Goal: Transaction & Acquisition: Purchase product/service

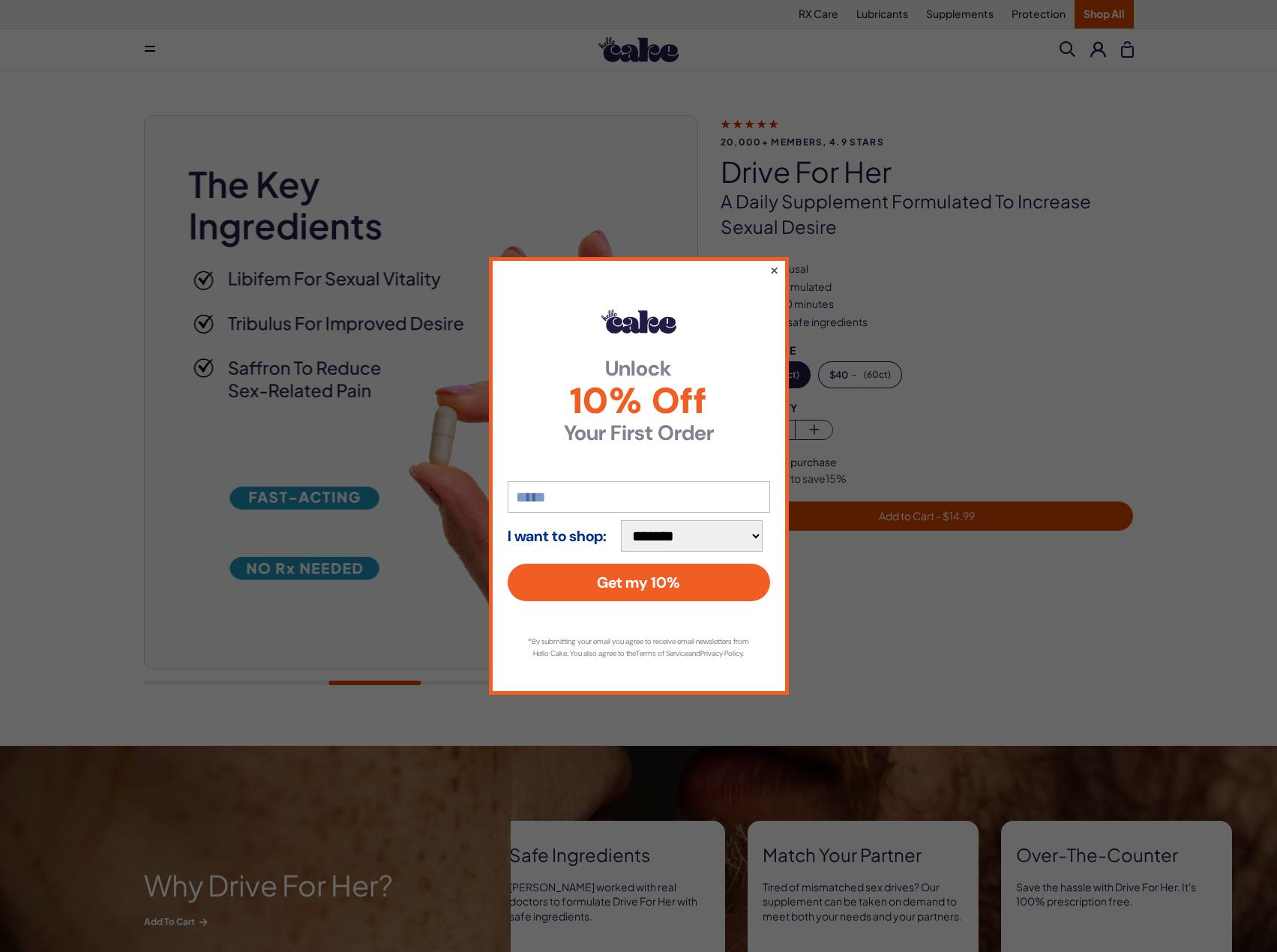
click at [770, 268] on button "×" at bounding box center [774, 270] width 10 height 18
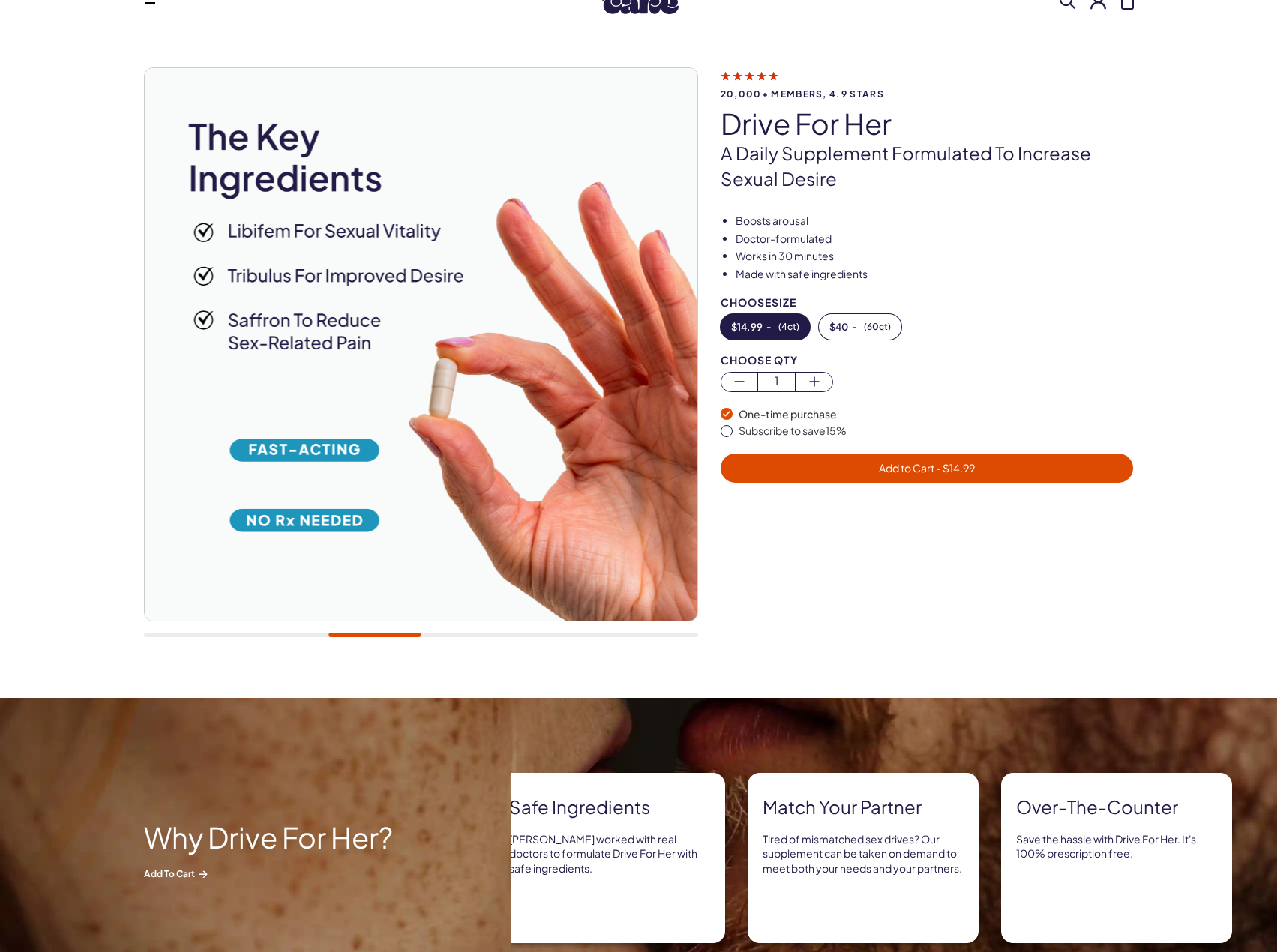
scroll to position [75, 0]
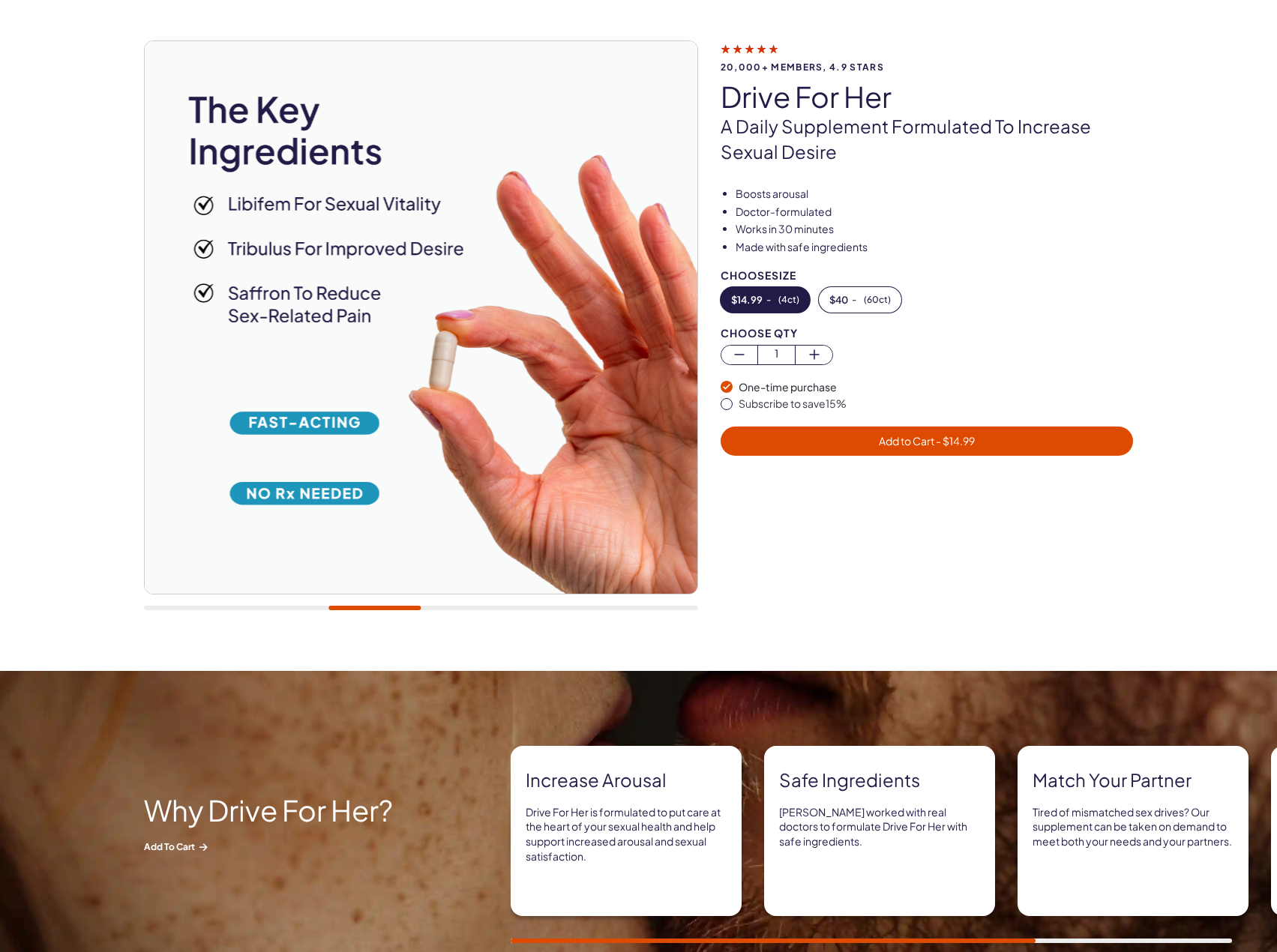
click at [614, 429] on img at bounding box center [420, 317] width 553 height 553
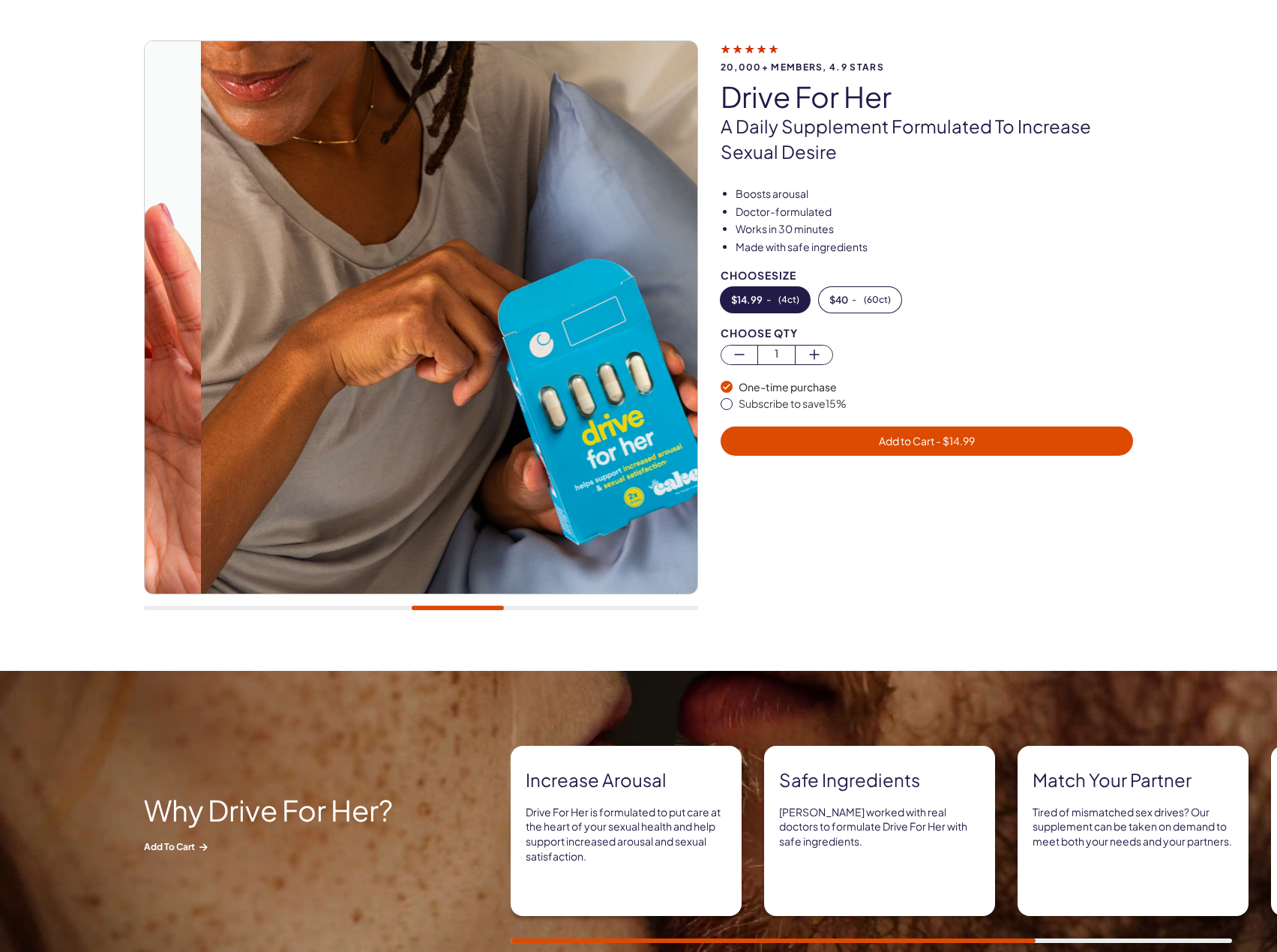
click at [458, 608] on div at bounding box center [421, 608] width 555 height 4
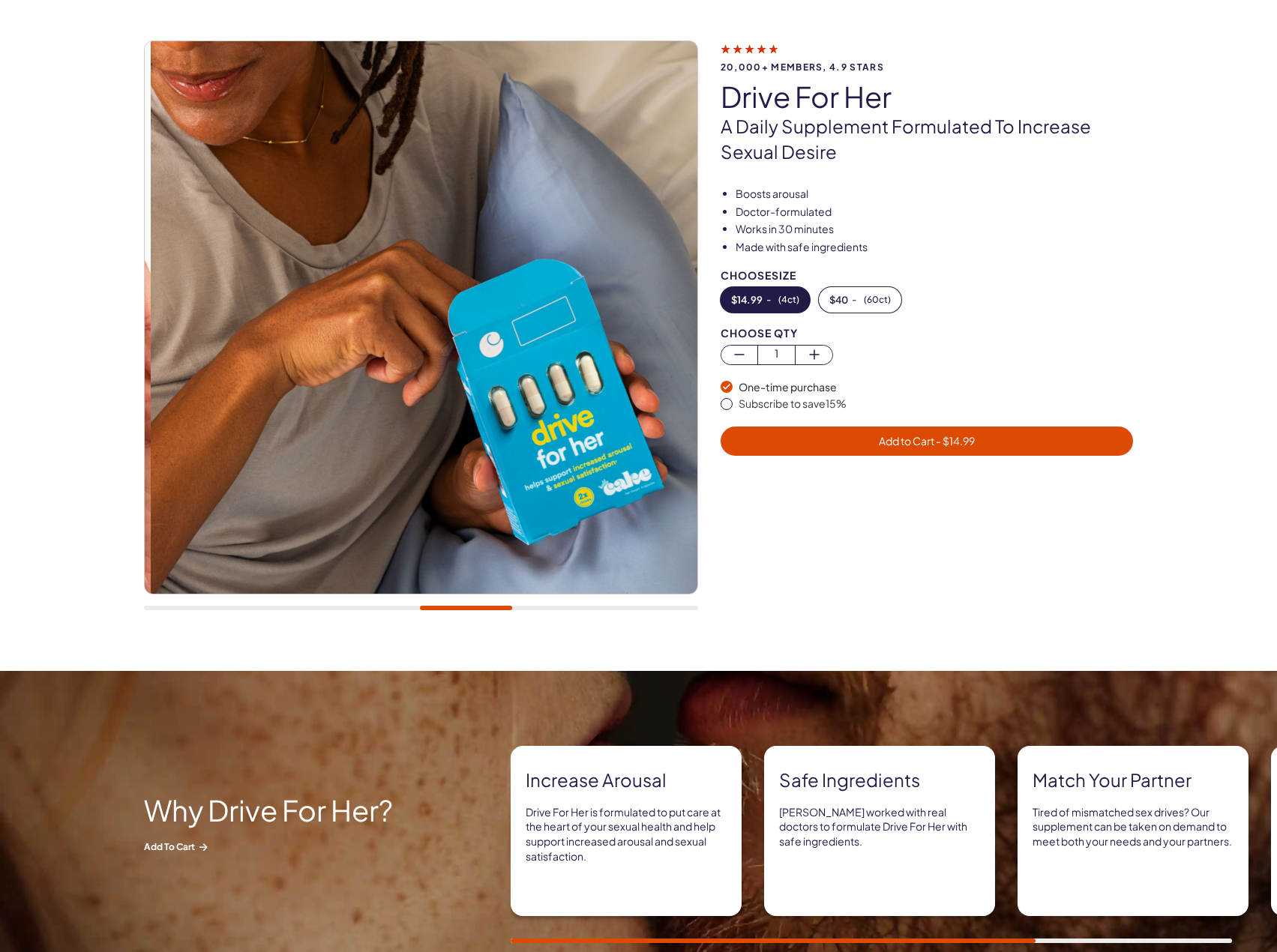
click at [512, 608] on div at bounding box center [466, 608] width 92 height 4
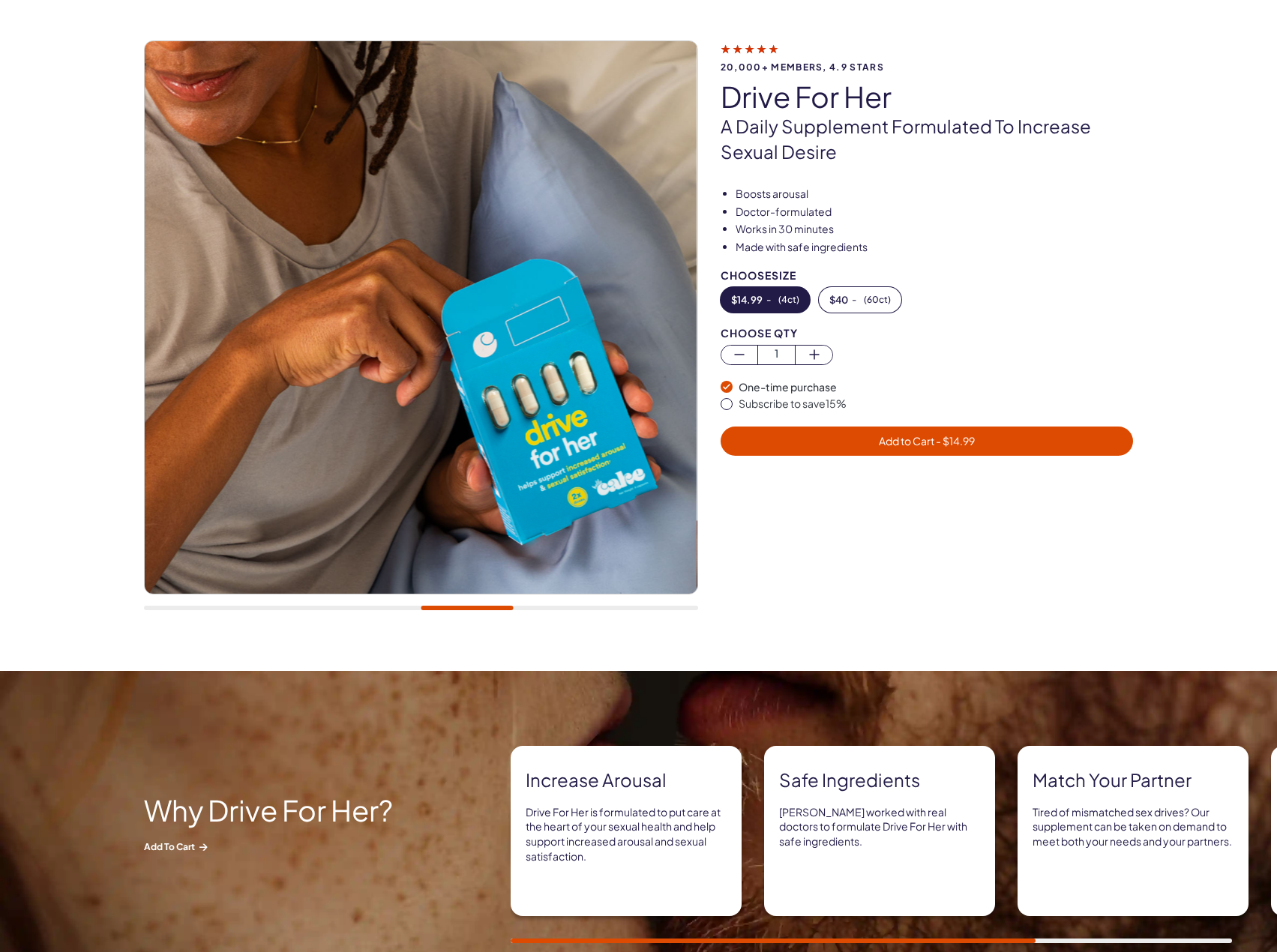
click at [600, 613] on div at bounding box center [421, 333] width 555 height 586
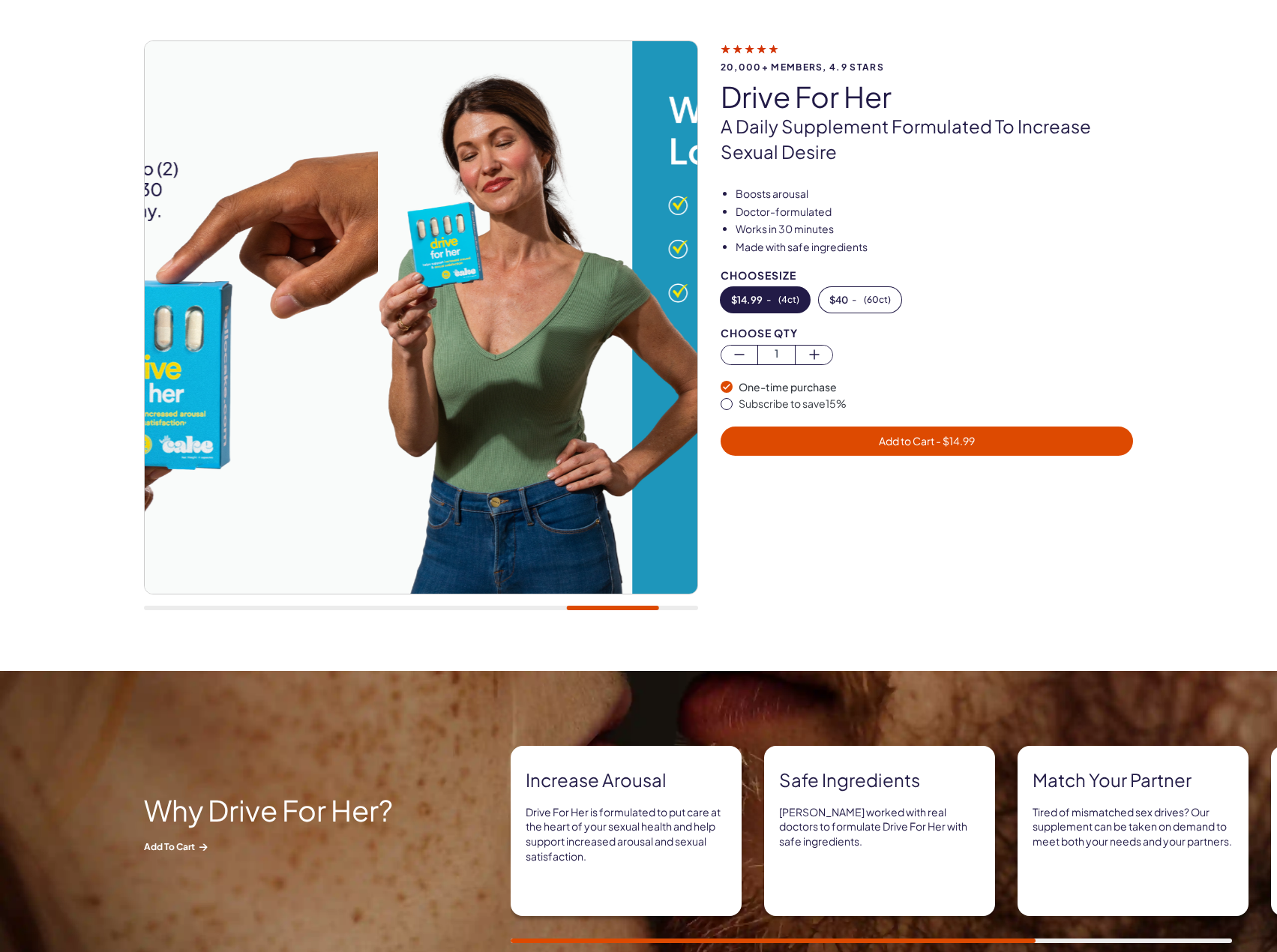
click at [119, 526] on div "20,000+ members, 4.9 stars drive for her A daily supplement formulated to incre…" at bounding box center [638, 333] width 1080 height 586
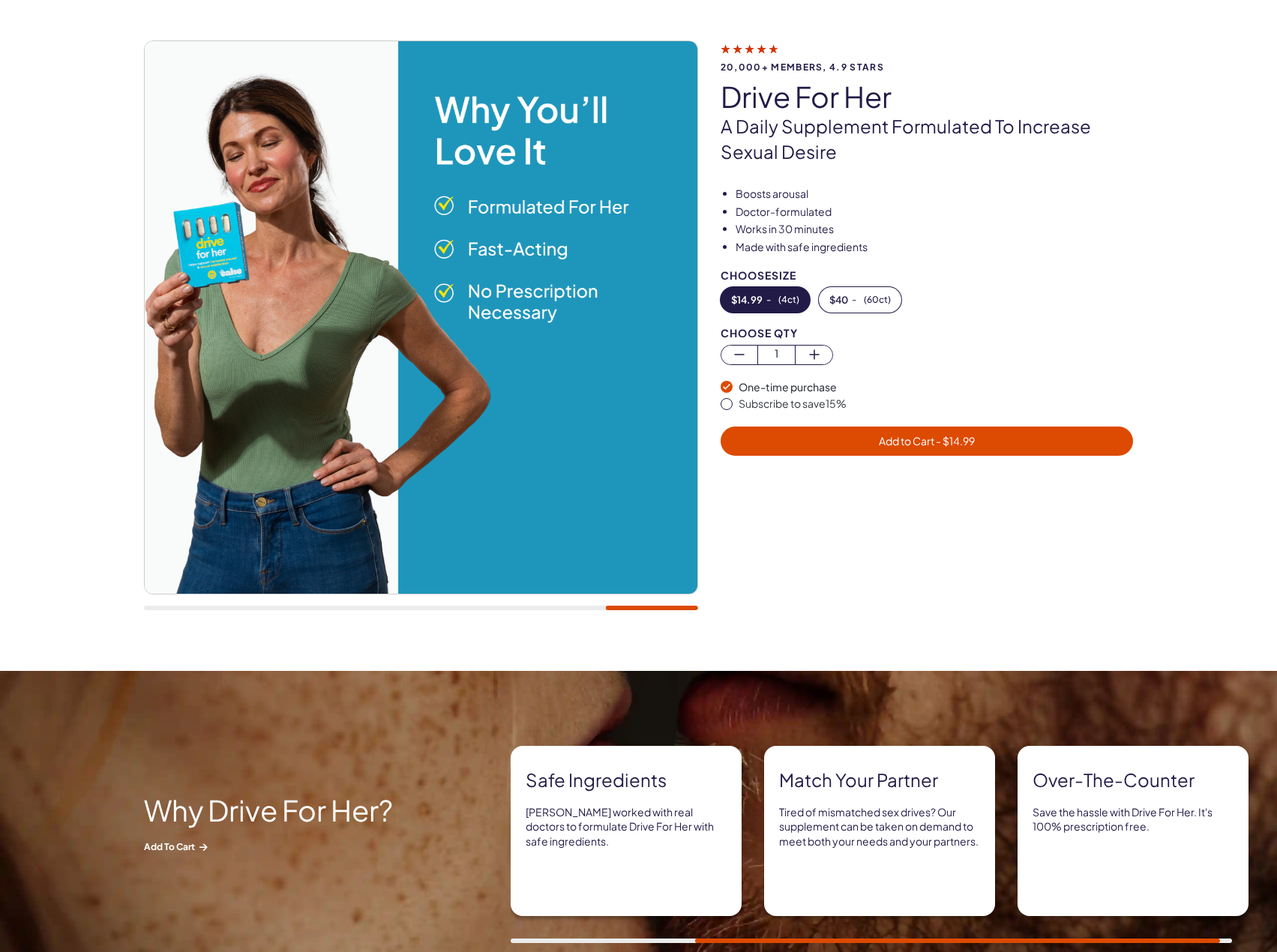
click at [131, 467] on div "20,000+ members, 4.9 stars drive for her A daily supplement formulated to incre…" at bounding box center [638, 333] width 1080 height 586
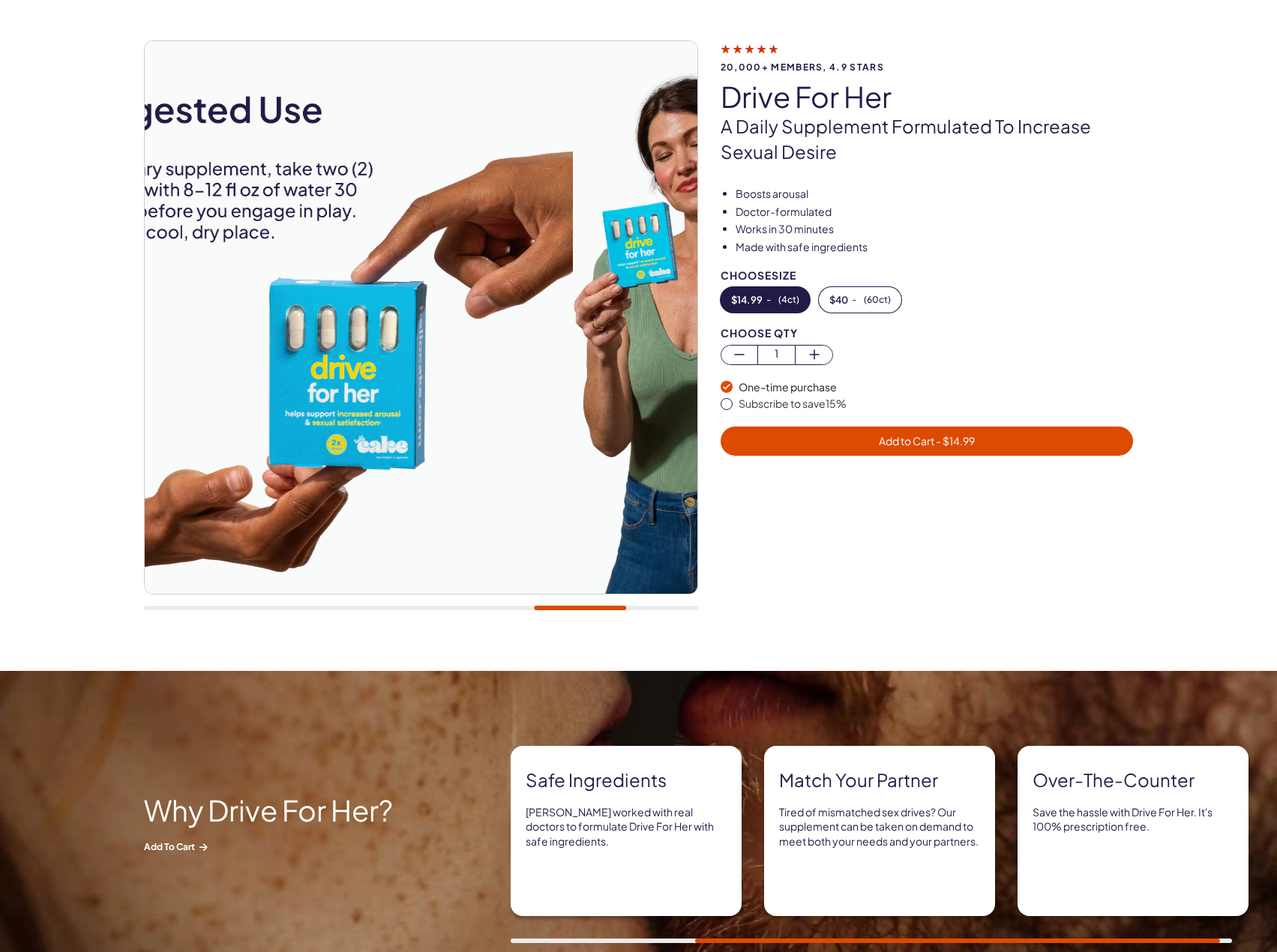
click at [860, 454] on div "20,000+ members, 4.9 stars drive for her A daily supplement formulated to incre…" at bounding box center [638, 333] width 990 height 586
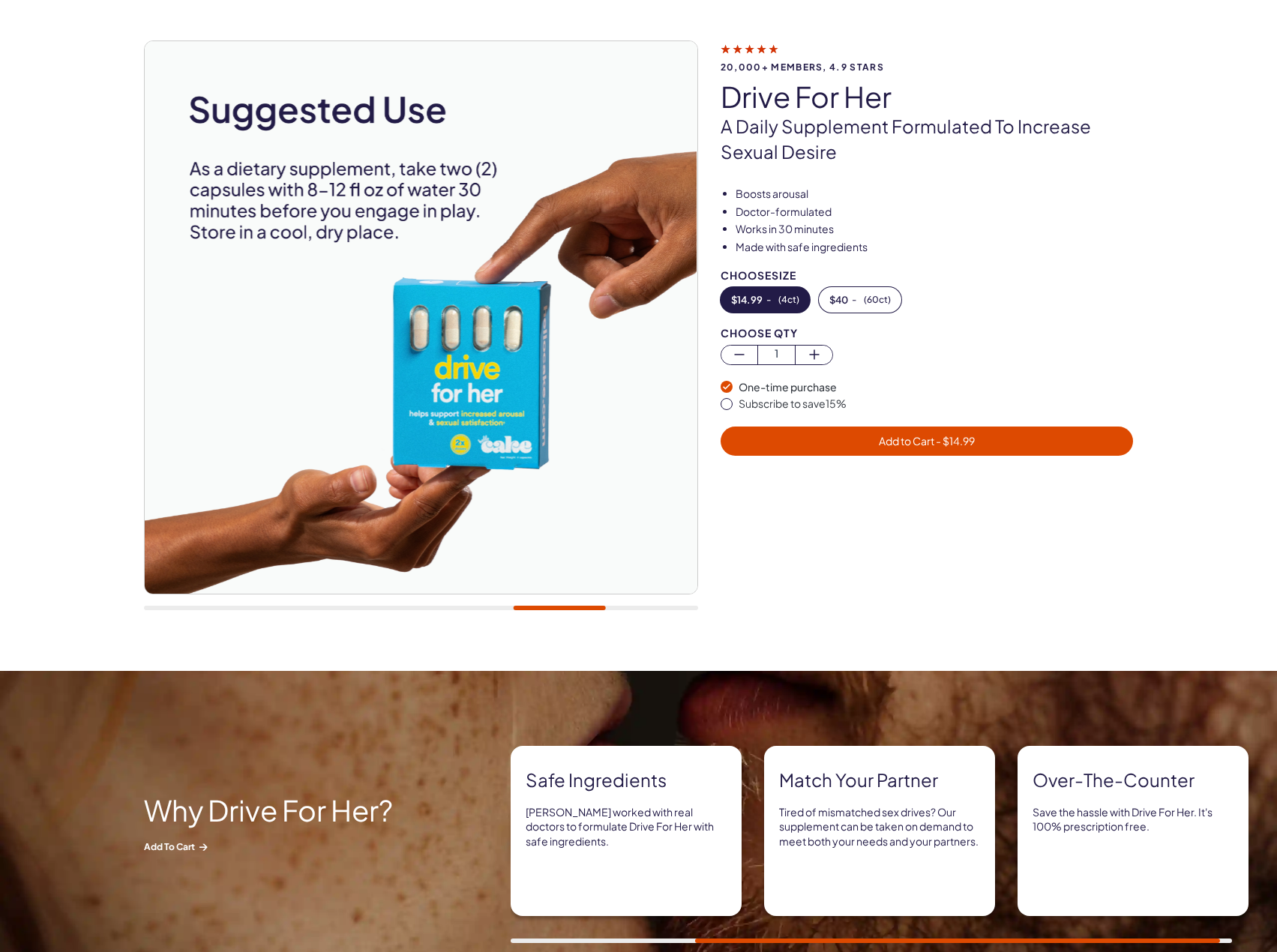
click at [699, 443] on div "20,000+ members, 4.9 stars drive for her A daily supplement formulated to incre…" at bounding box center [638, 333] width 990 height 586
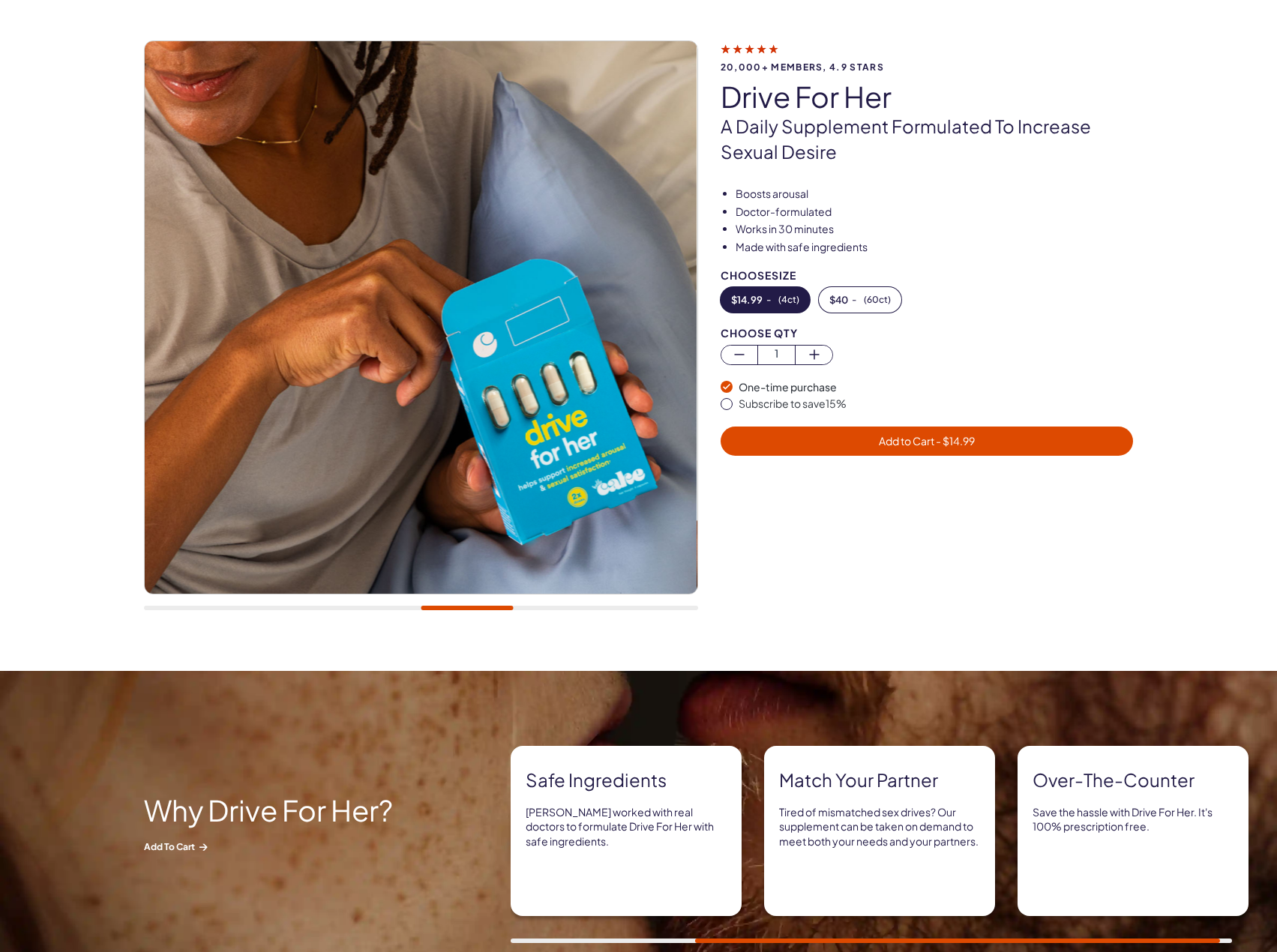
click at [609, 430] on img at bounding box center [421, 317] width 553 height 553
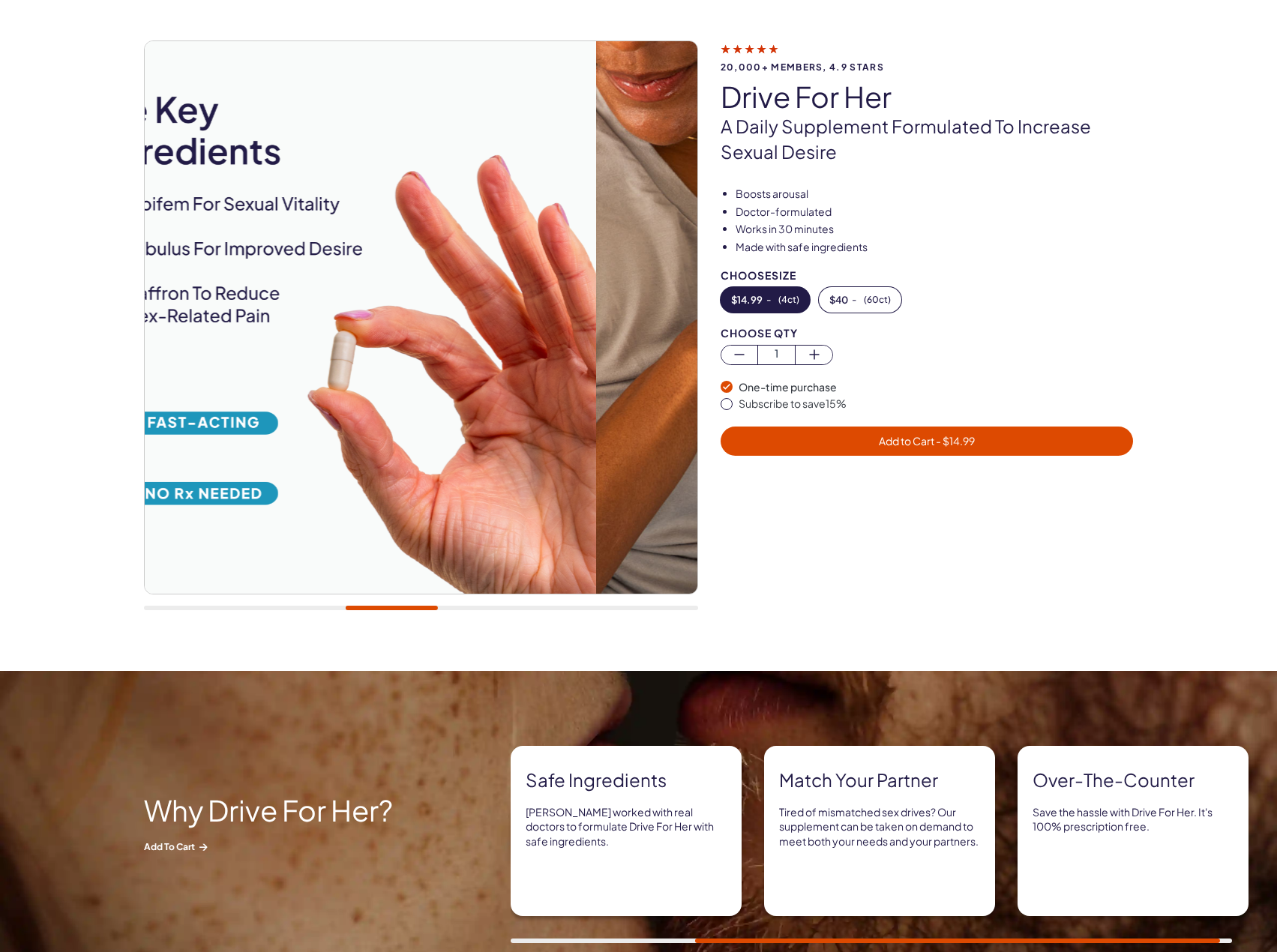
click at [715, 404] on div "20,000+ members, 4.9 stars drive for her A daily supplement formulated to incre…" at bounding box center [638, 333] width 990 height 586
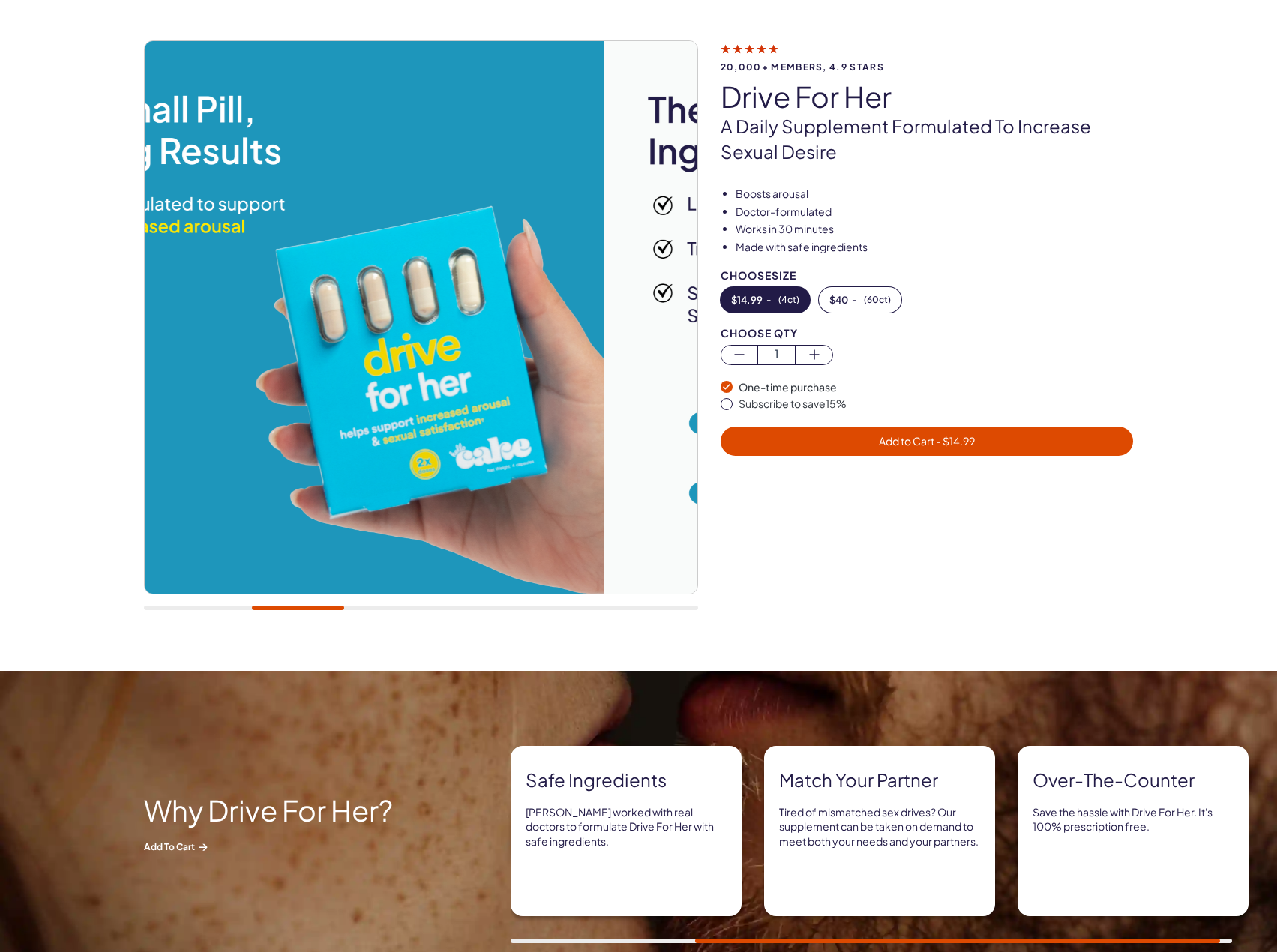
click at [579, 415] on img at bounding box center [327, 317] width 553 height 553
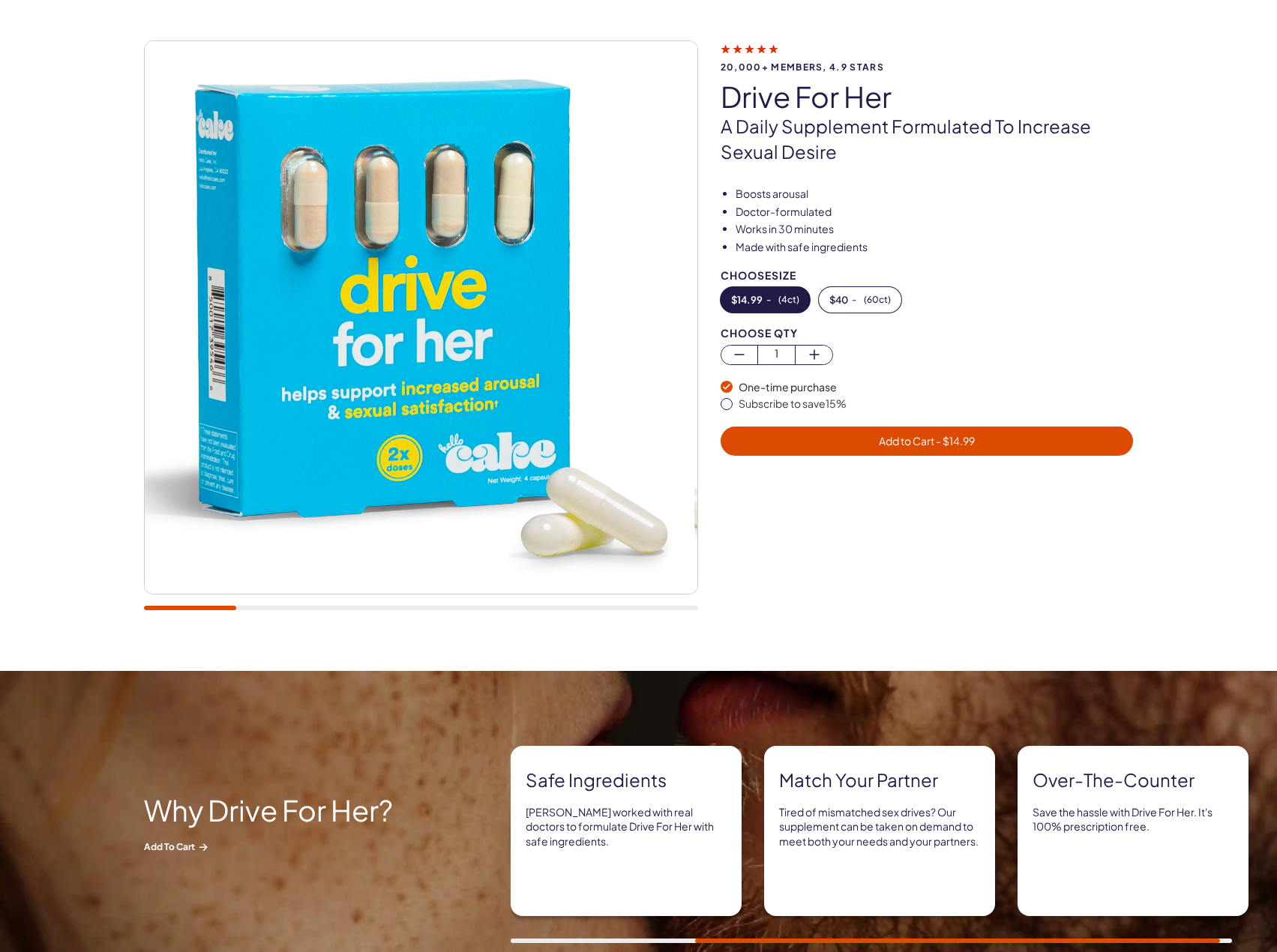
click at [615, 393] on img at bounding box center [421, 317] width 553 height 553
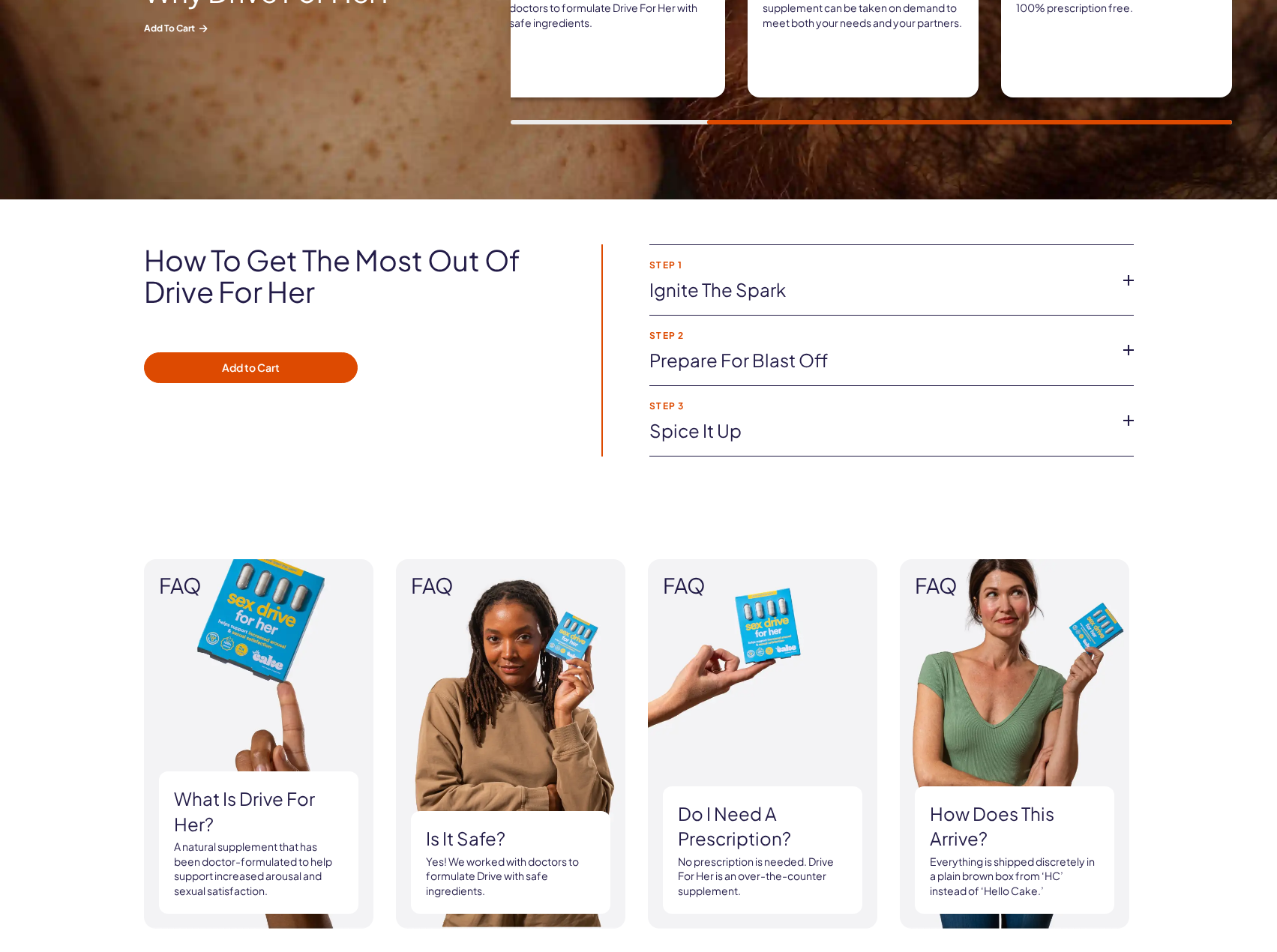
scroll to position [899, 0]
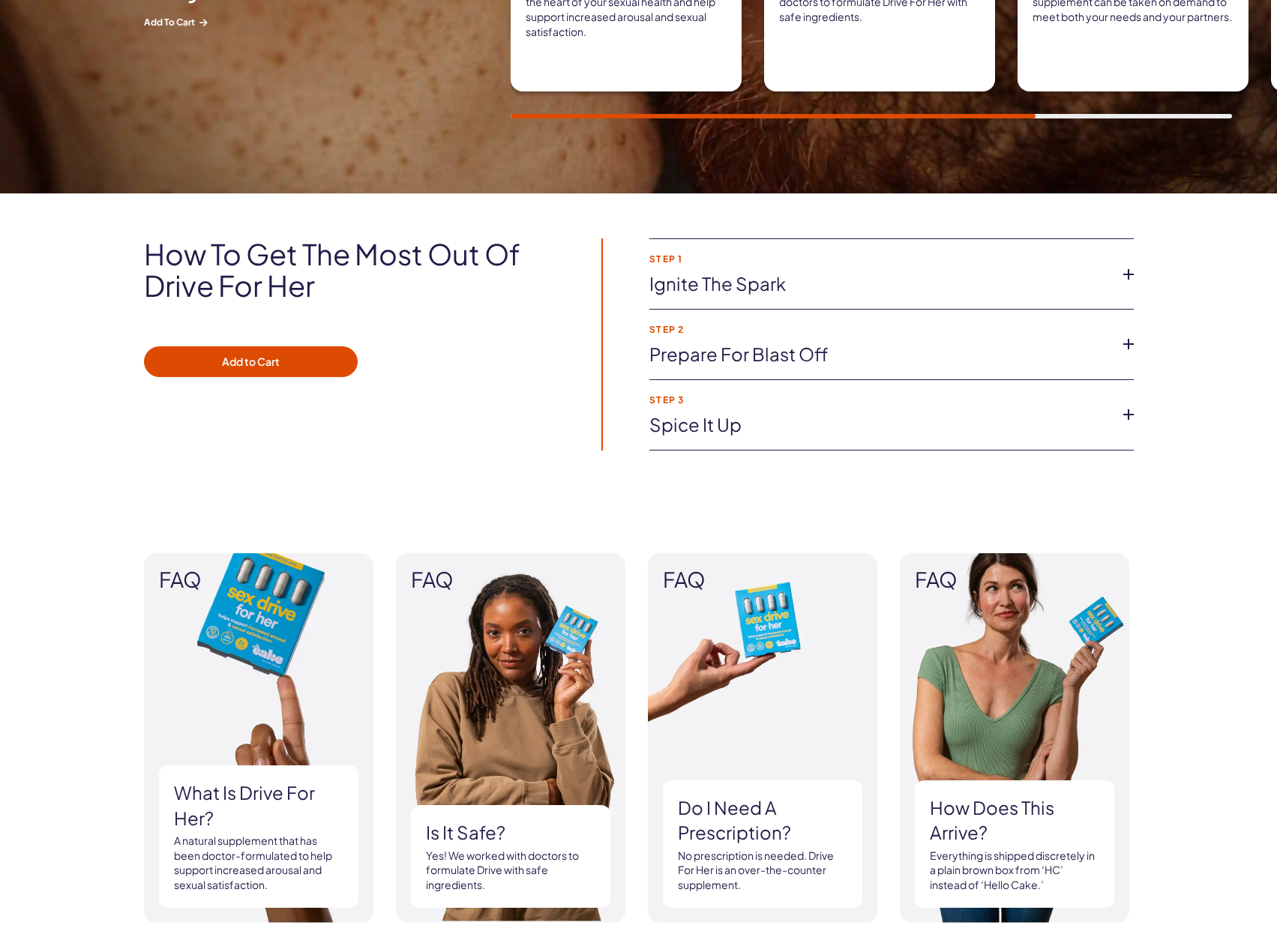
click at [916, 271] on li "Step 1 Ignite the spark Take 2 capsules 30 min before you want to feel sexy and…" at bounding box center [892, 274] width 485 height 71
click at [1126, 279] on icon at bounding box center [1128, 274] width 22 height 22
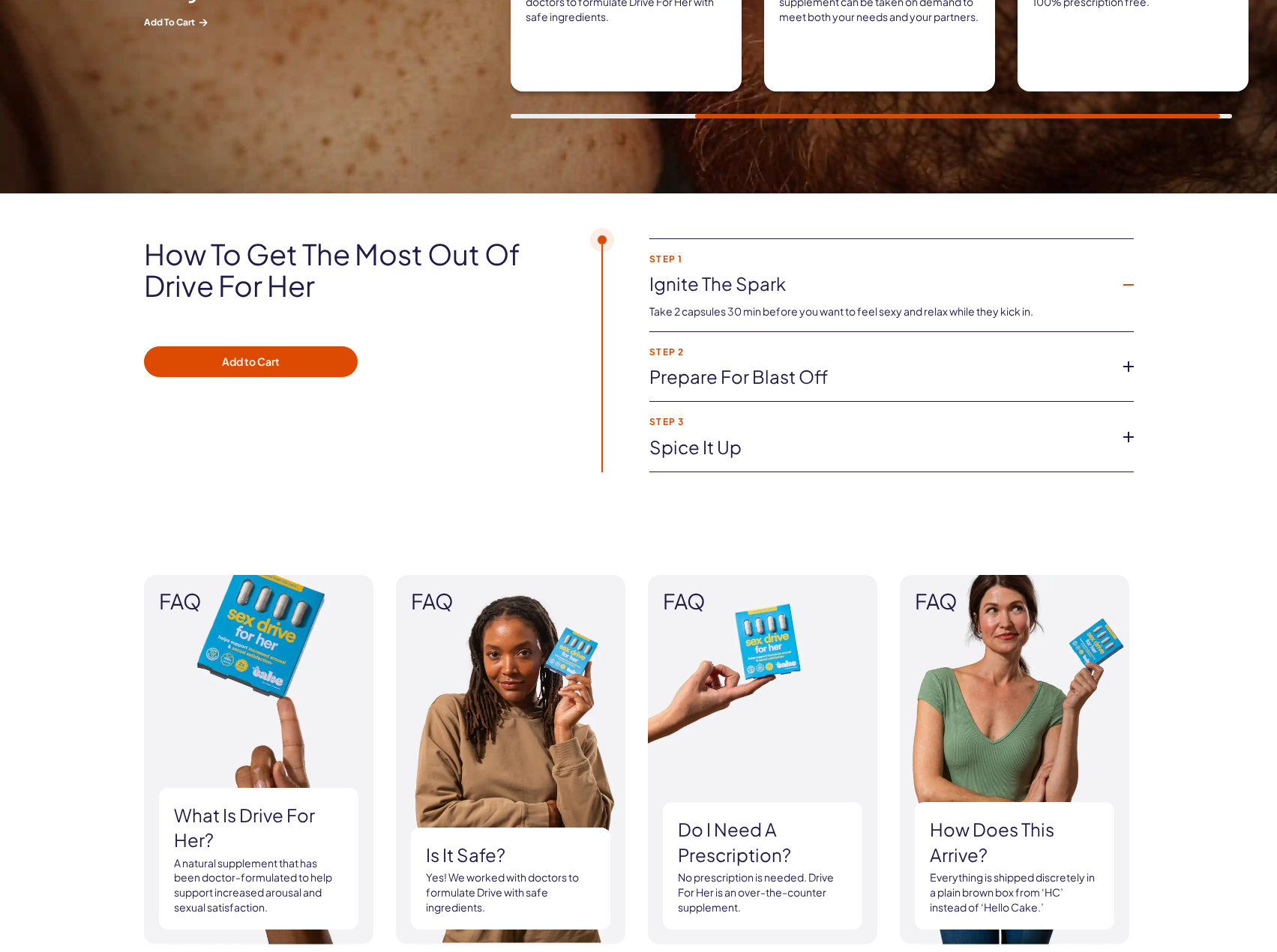
click at [1125, 366] on icon at bounding box center [1128, 366] width 22 height 22
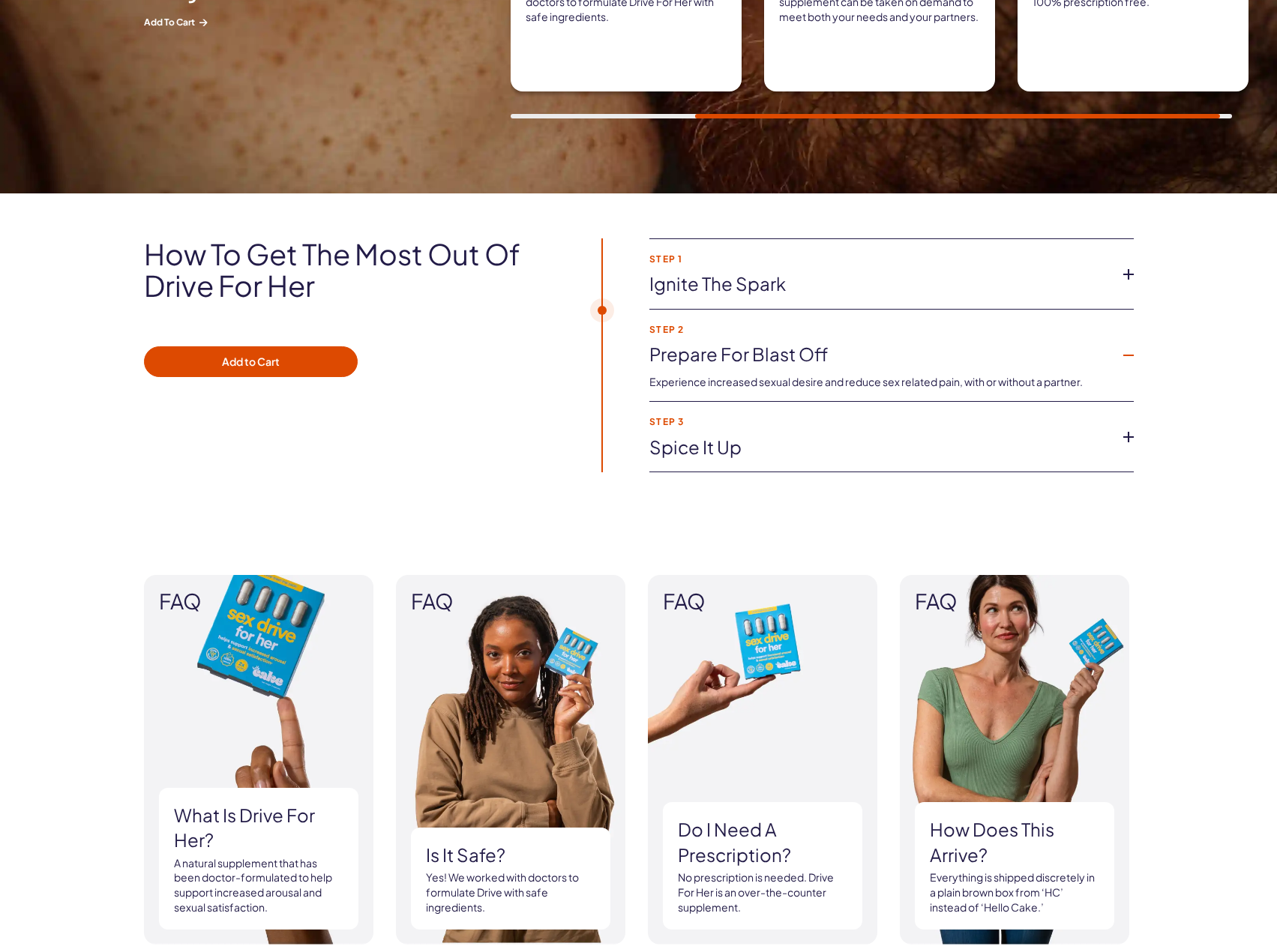
click at [1133, 443] on icon at bounding box center [1128, 436] width 22 height 22
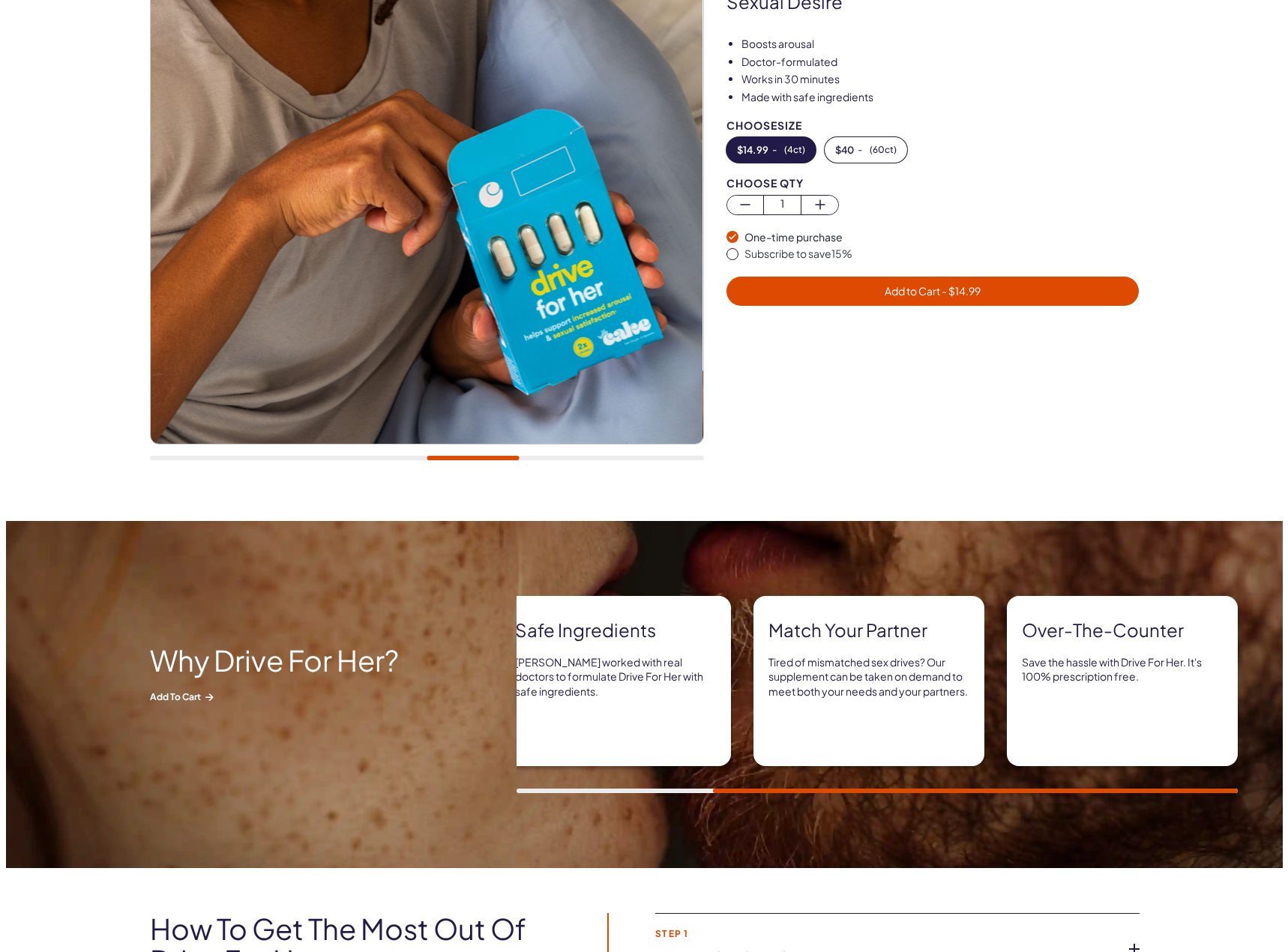
scroll to position [0, 0]
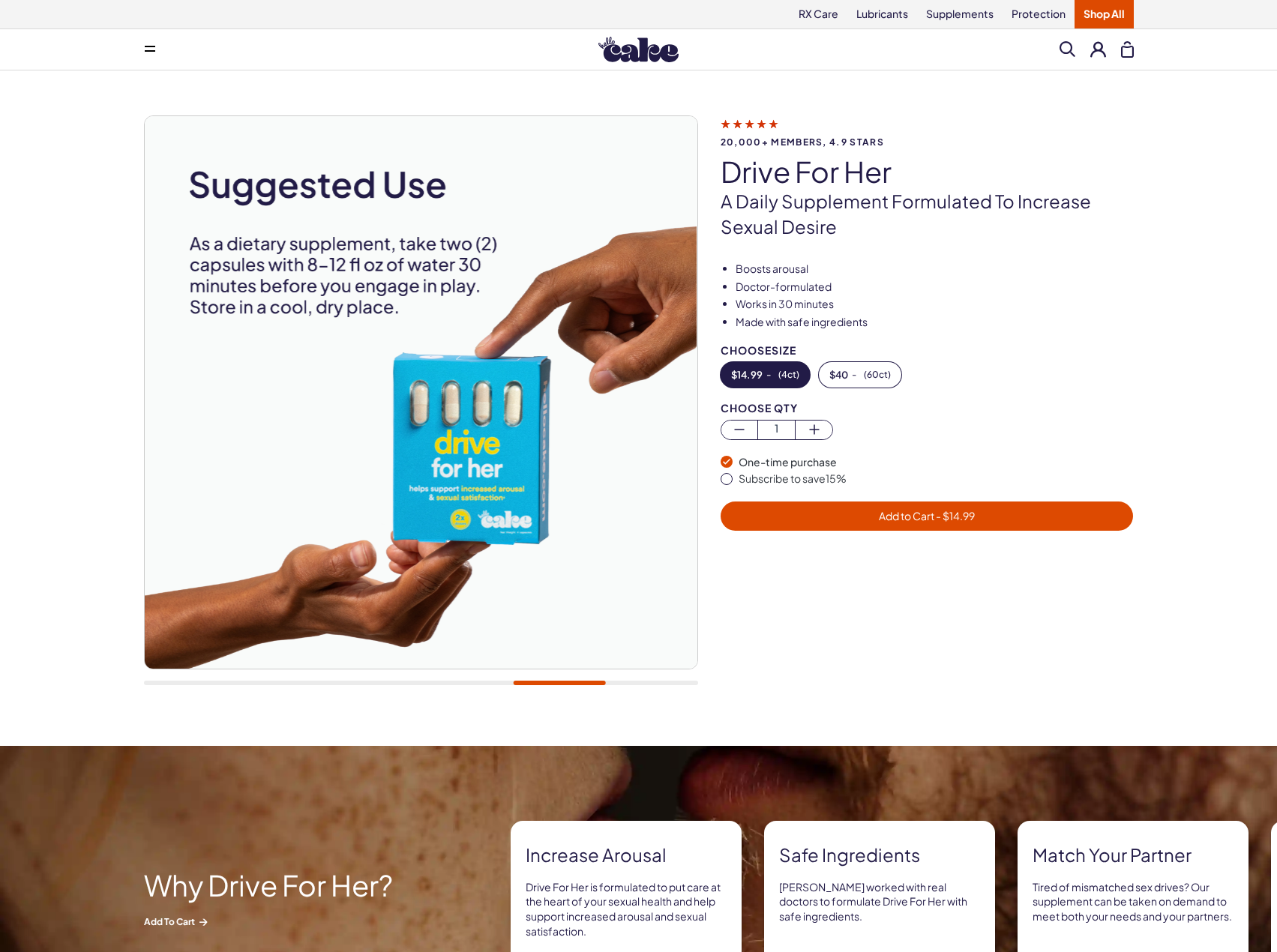
click at [779, 377] on span "( 4ct )" at bounding box center [789, 375] width 21 height 11
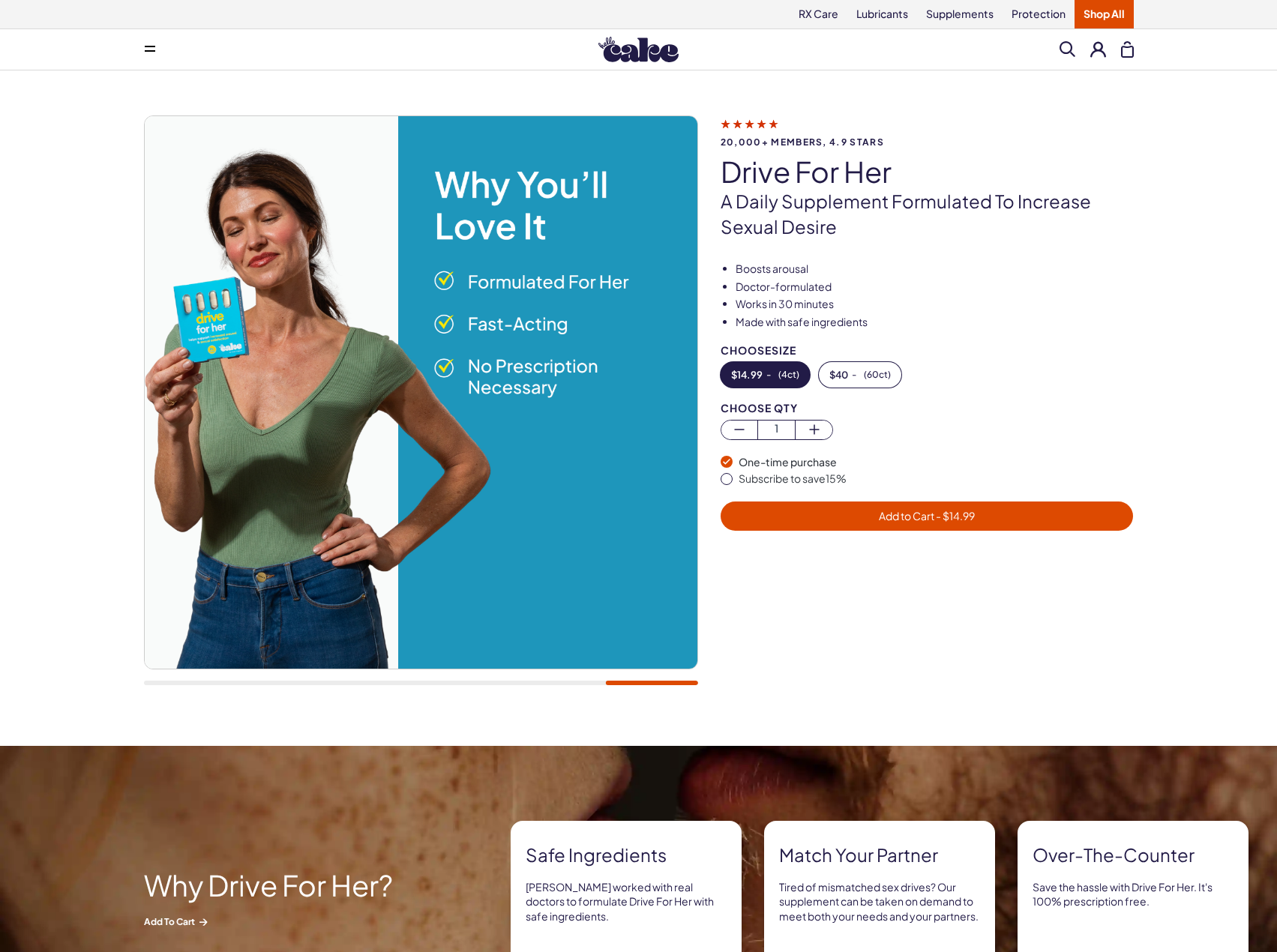
click at [851, 511] on span "Add to Cart - $ 14.99" at bounding box center [927, 516] width 395 height 17
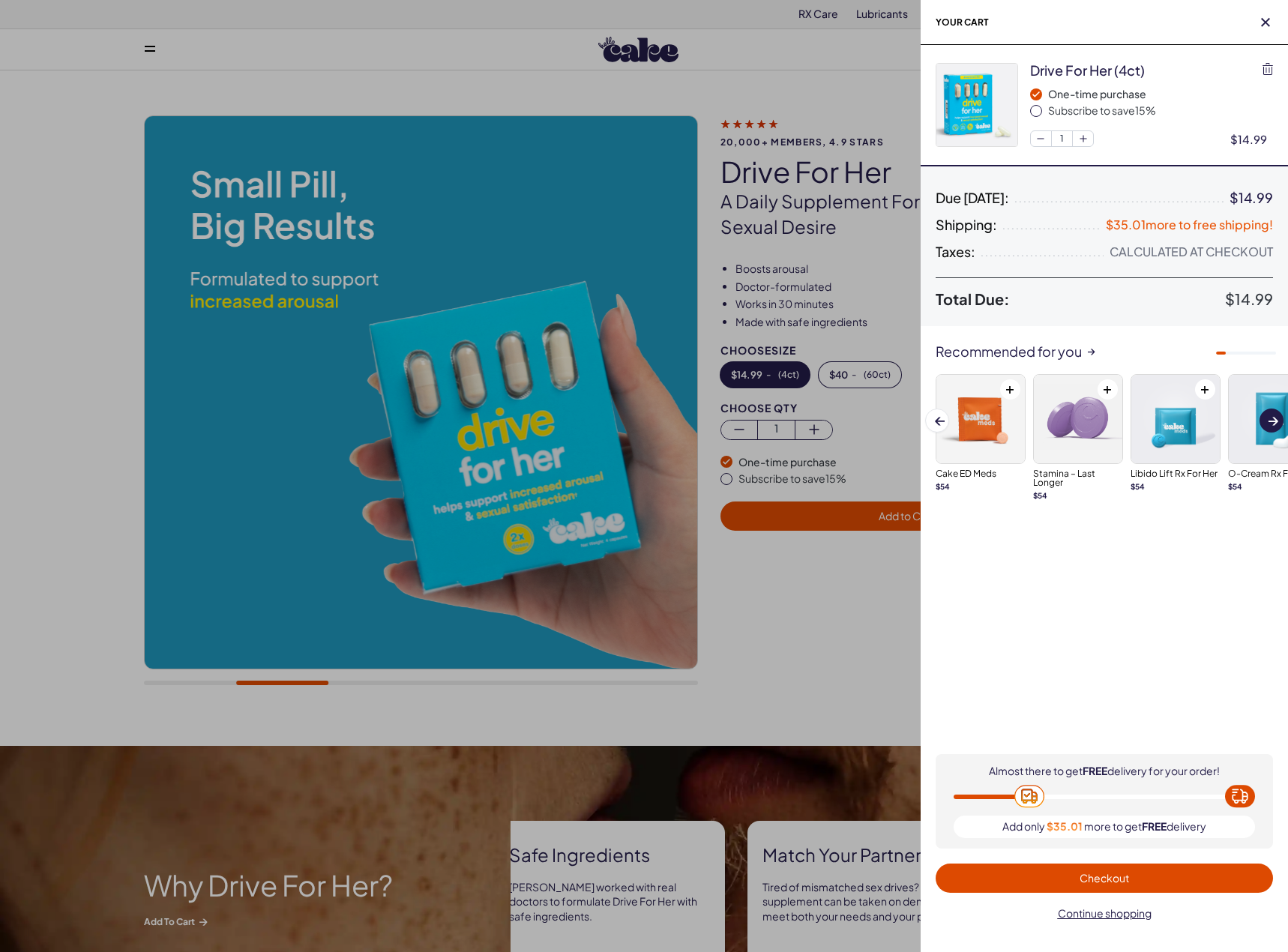
click at [1265, 425] on button "Next slide" at bounding box center [1271, 420] width 24 height 24
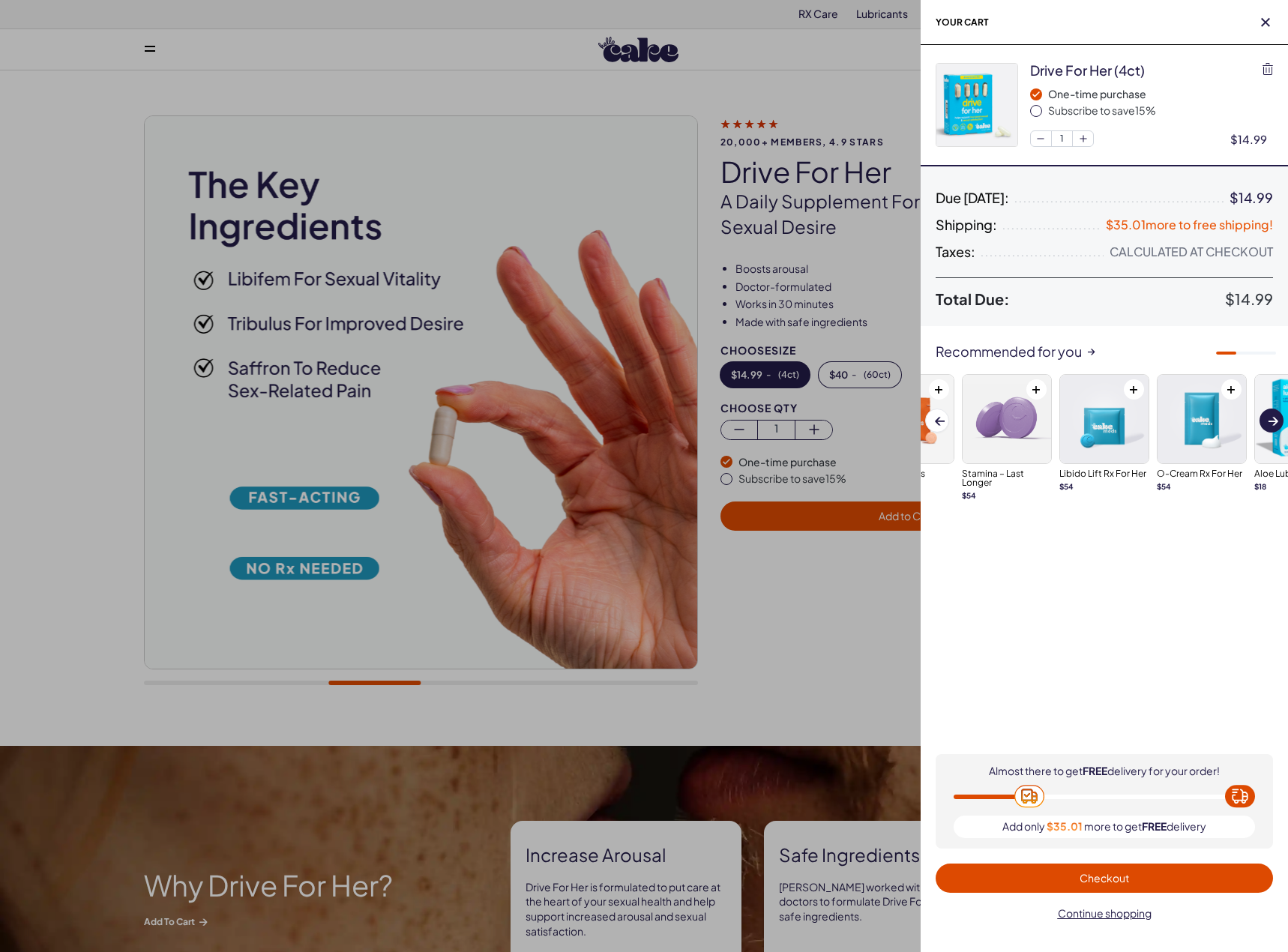
click at [1269, 419] on span at bounding box center [1273, 421] width 10 height 8
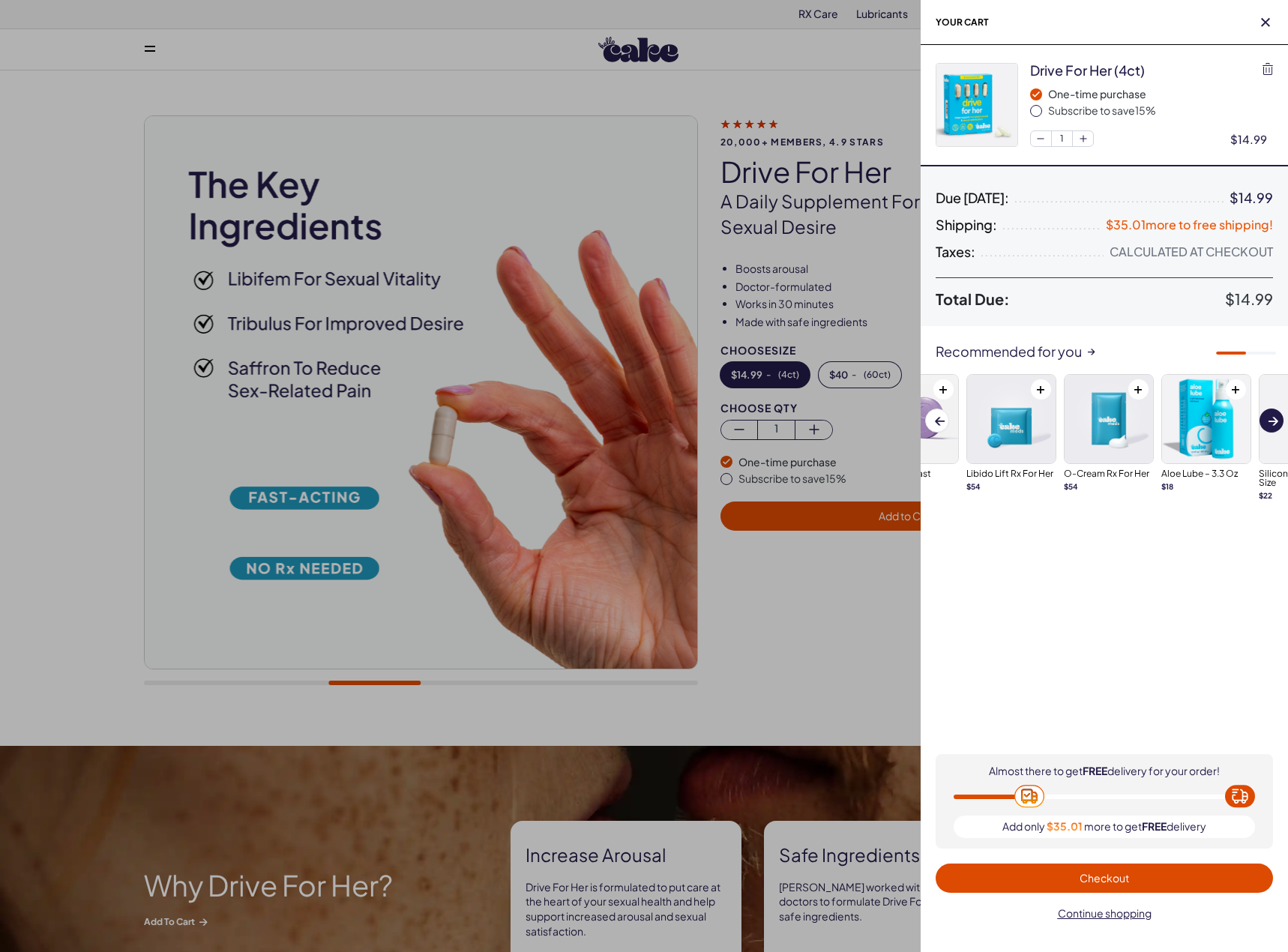
click at [1269, 419] on span at bounding box center [1273, 421] width 10 height 8
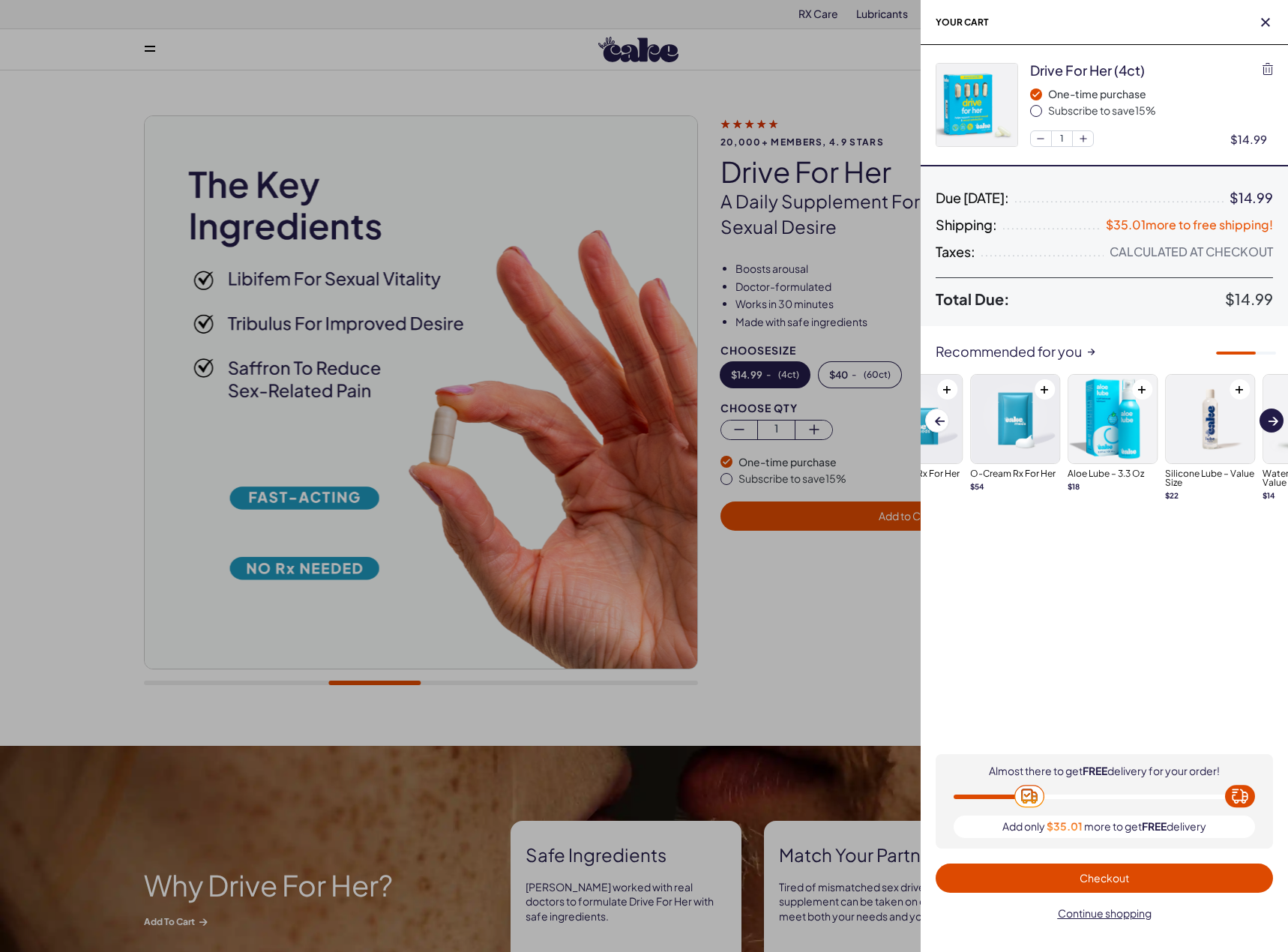
click at [1269, 419] on span at bounding box center [1273, 421] width 10 height 8
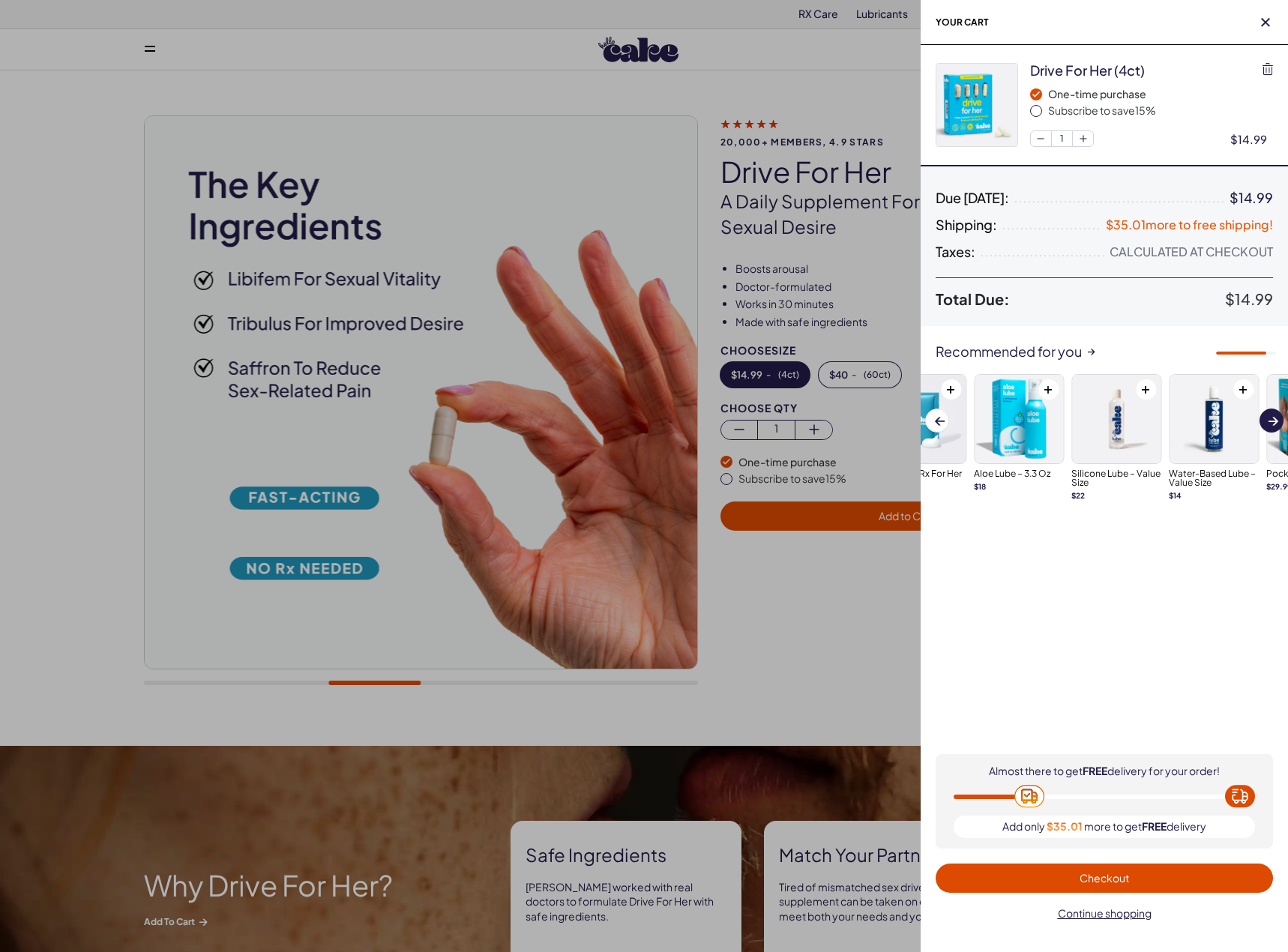
click at [1269, 419] on span at bounding box center [1273, 421] width 10 height 8
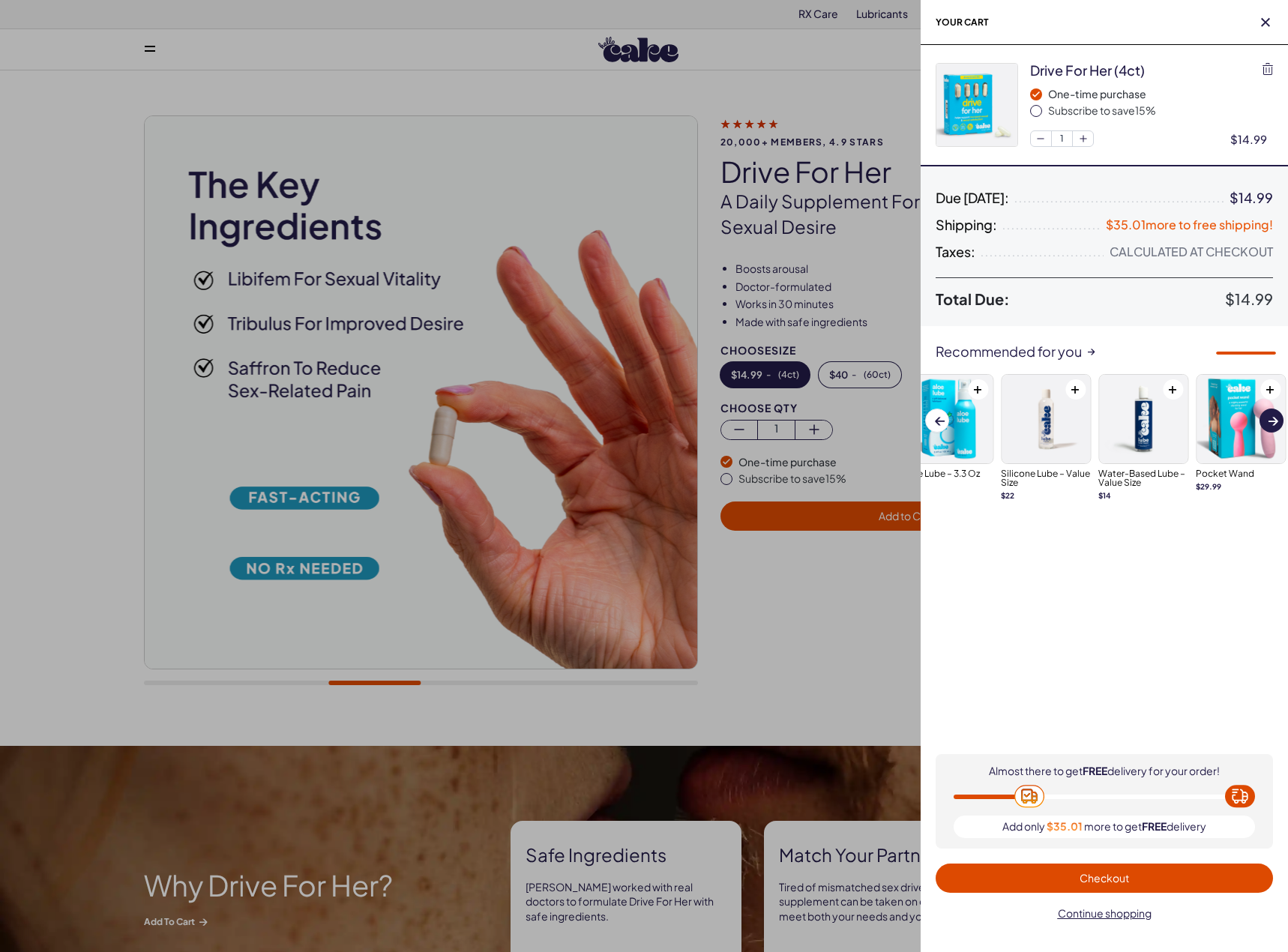
click at [1269, 419] on span at bounding box center [1273, 421] width 10 height 8
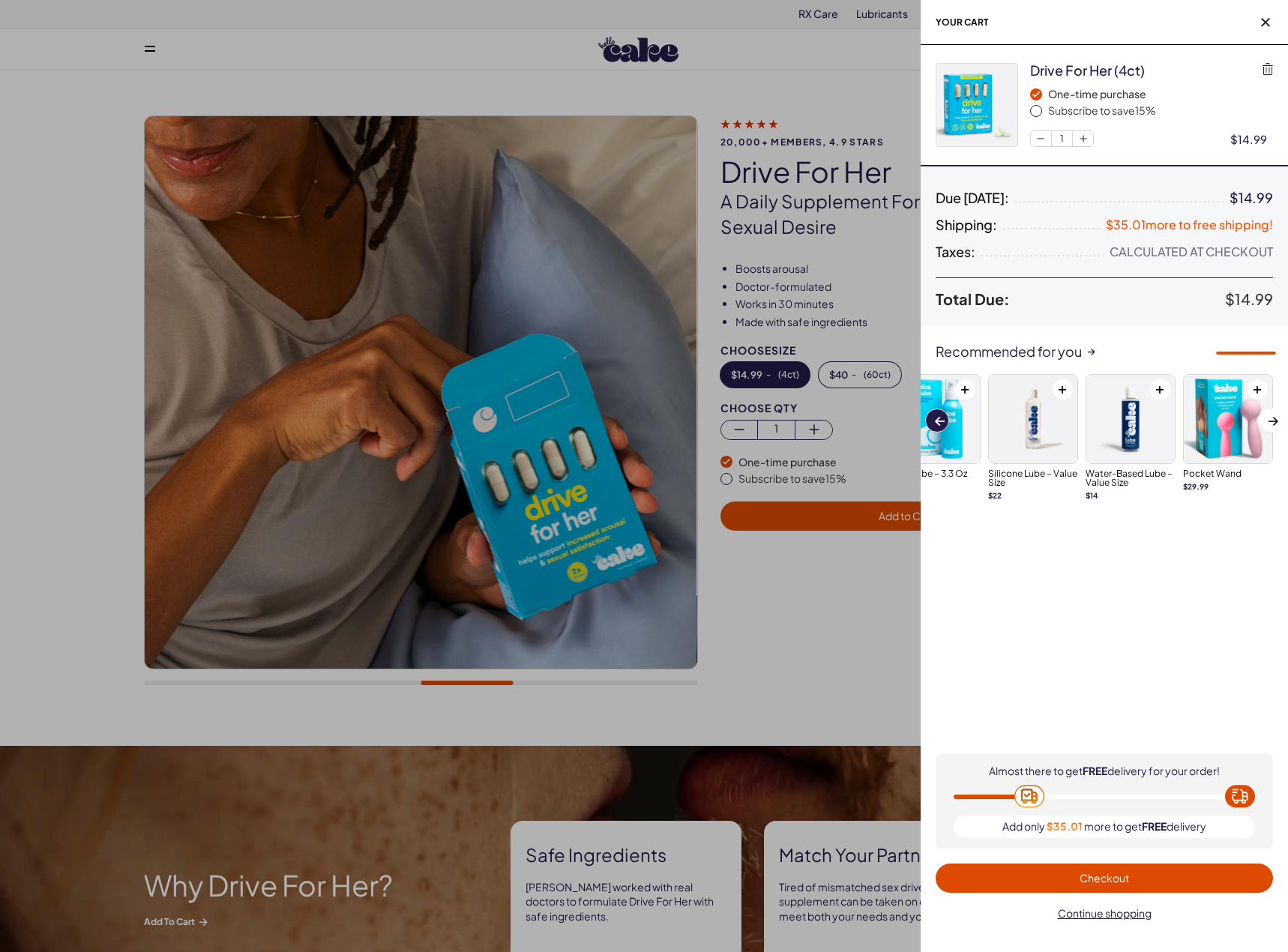
click at [943, 423] on span at bounding box center [940, 421] width 10 height 8
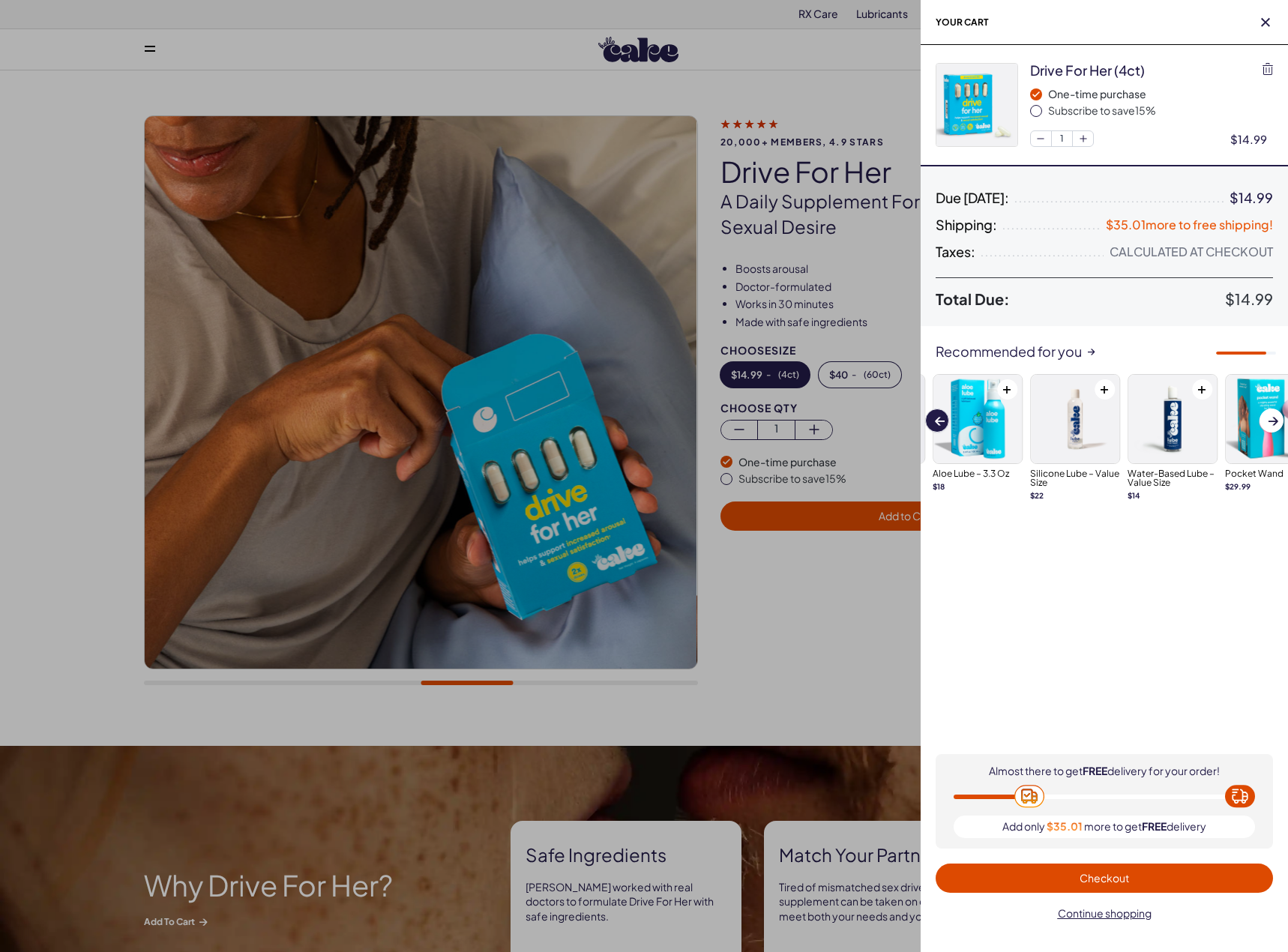
click at [943, 423] on span at bounding box center [940, 421] width 10 height 8
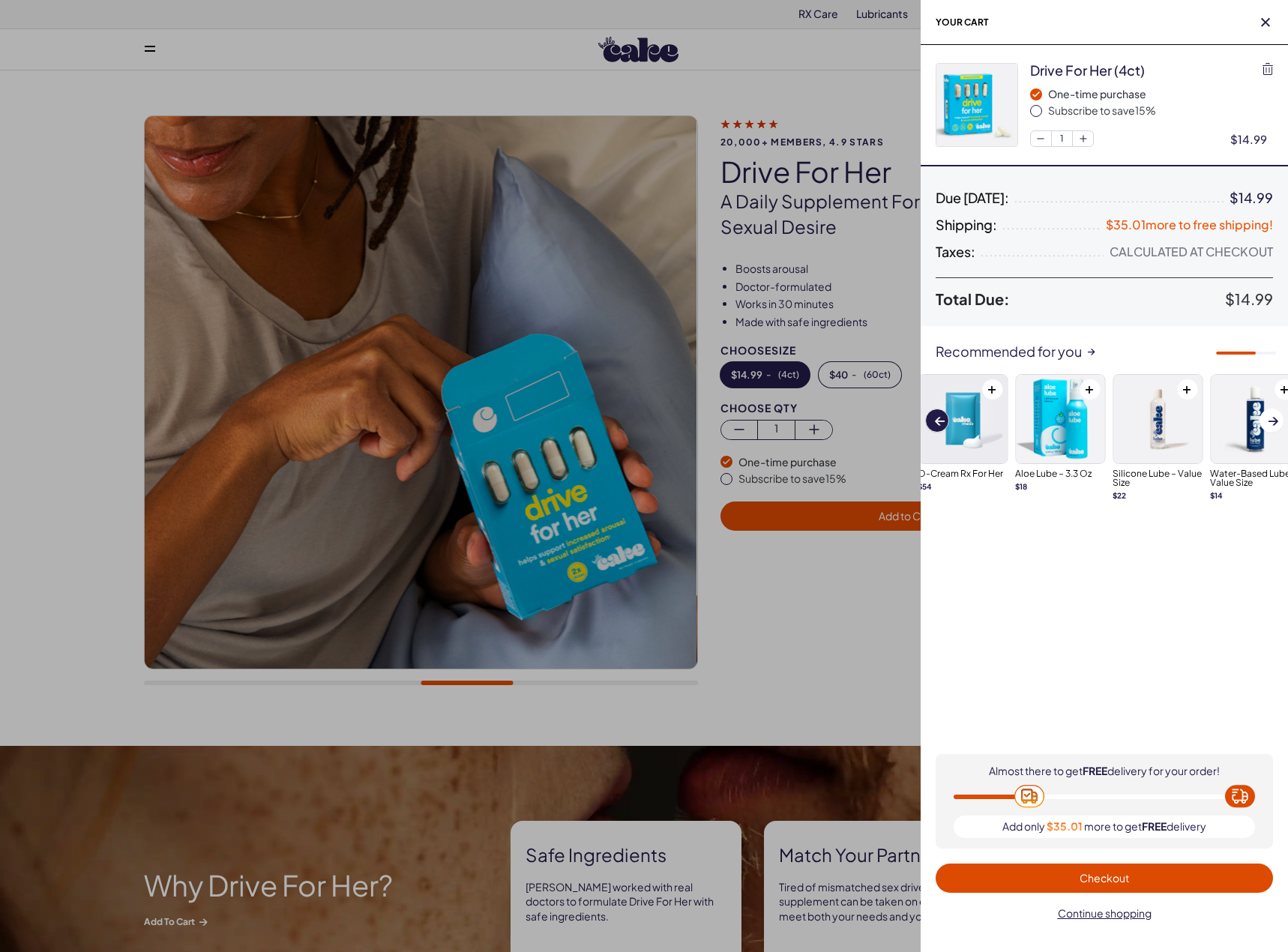
click at [943, 423] on span at bounding box center [940, 421] width 10 height 8
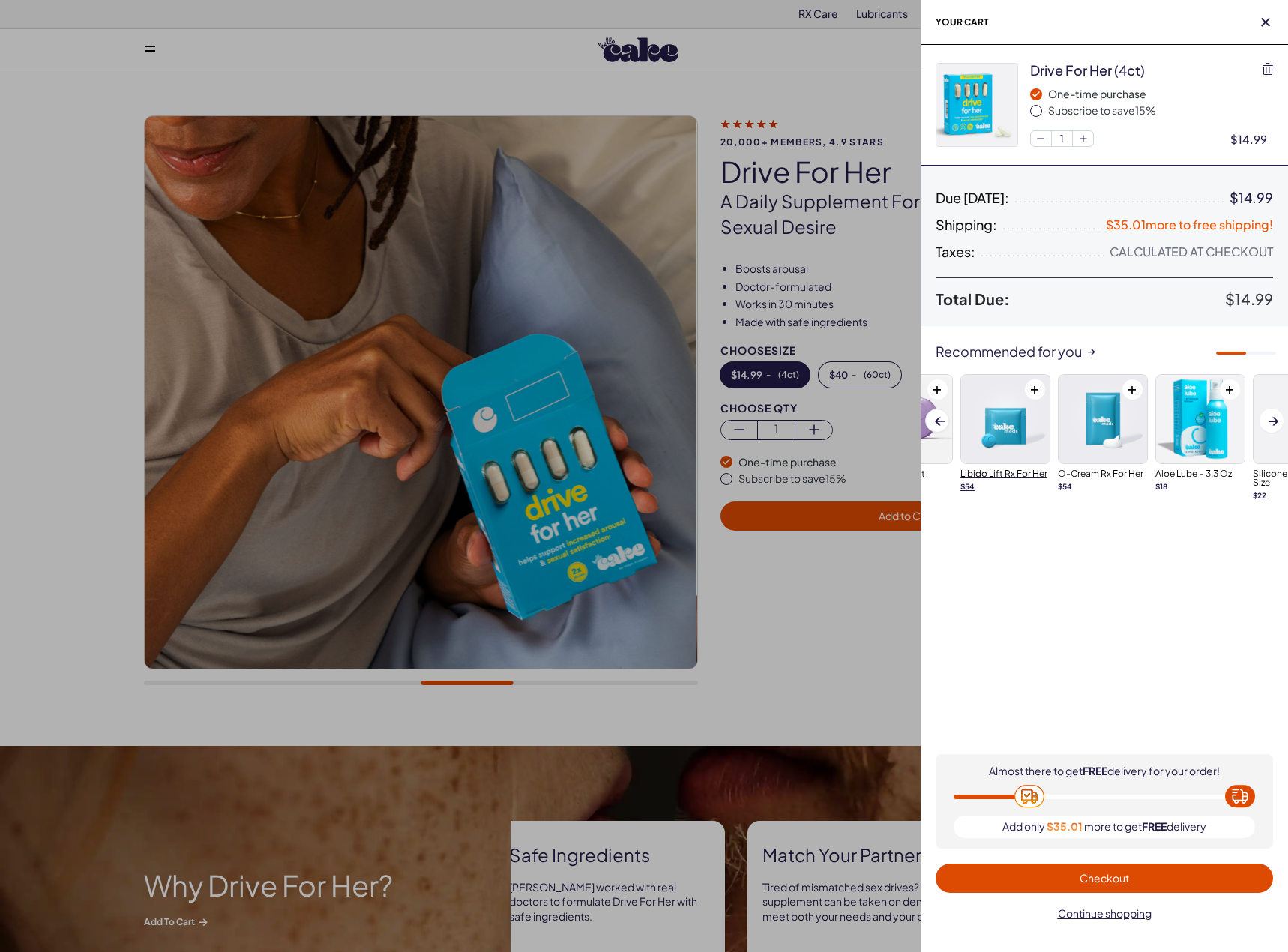
click at [1019, 448] on img at bounding box center [1005, 419] width 89 height 89
